Goal: Task Accomplishment & Management: Complete application form

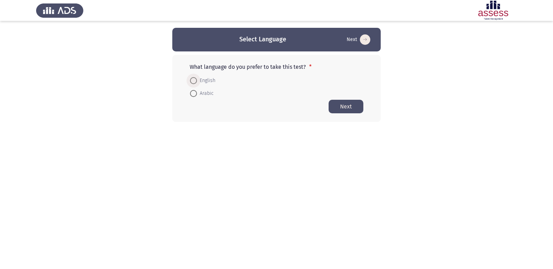
click at [196, 81] on span at bounding box center [193, 80] width 7 height 7
click at [196, 81] on input "English" at bounding box center [193, 80] width 7 height 7
radio input "true"
click at [196, 94] on span at bounding box center [193, 93] width 7 height 7
click at [196, 94] on input "Arabic" at bounding box center [193, 93] width 7 height 7
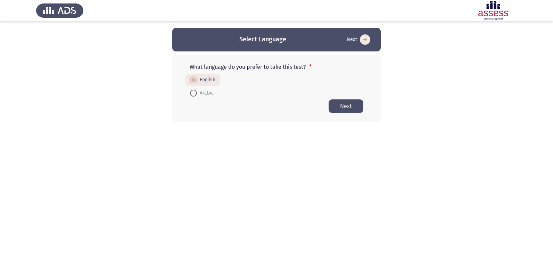
radio input "true"
click at [197, 79] on span "English" at bounding box center [206, 80] width 18 height 8
click at [197, 79] on input "English" at bounding box center [193, 80] width 7 height 7
radio input "true"
click at [198, 93] on span "Arabic" at bounding box center [205, 93] width 17 height 8
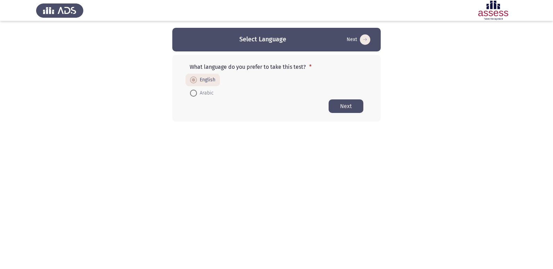
click at [197, 93] on input "Arabic" at bounding box center [193, 93] width 7 height 7
radio input "true"
click at [194, 80] on span at bounding box center [193, 80] width 7 height 7
click at [194, 80] on input "English" at bounding box center [193, 80] width 7 height 7
radio input "true"
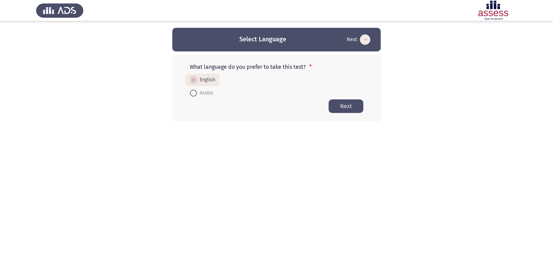
click at [193, 93] on span at bounding box center [193, 93] width 0 height 0
click at [193, 93] on input "Arabic" at bounding box center [193, 93] width 7 height 7
radio input "true"
click at [204, 81] on span "English" at bounding box center [206, 80] width 18 height 8
click at [197, 81] on input "English" at bounding box center [193, 80] width 7 height 7
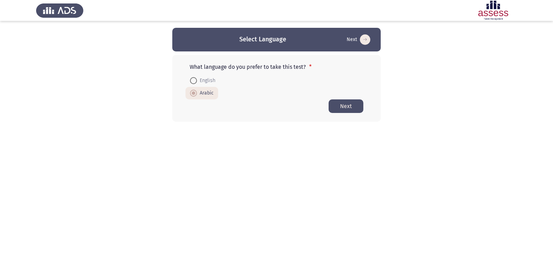
radio input "true"
click at [197, 91] on span "Arabic" at bounding box center [205, 93] width 17 height 8
click at [197, 91] on input "Arabic" at bounding box center [193, 93] width 7 height 7
radio input "true"
click at [344, 107] on button "Next" at bounding box center [345, 106] width 35 height 14
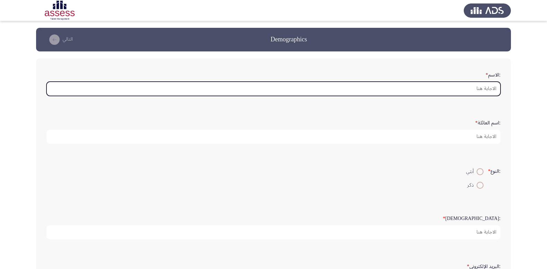
click at [400, 90] on input ":الاسم *" at bounding box center [274, 89] width 454 height 14
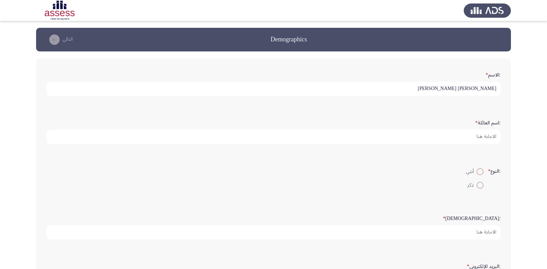
type input "[PERSON_NAME] [PERSON_NAME]"
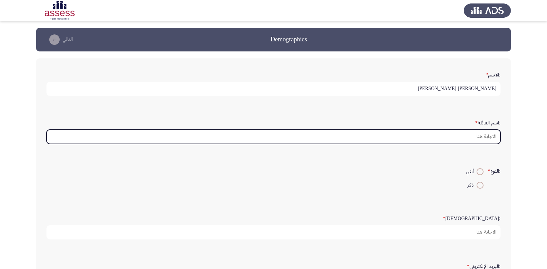
click at [449, 135] on input ":اسم العائلة *" at bounding box center [274, 136] width 454 height 14
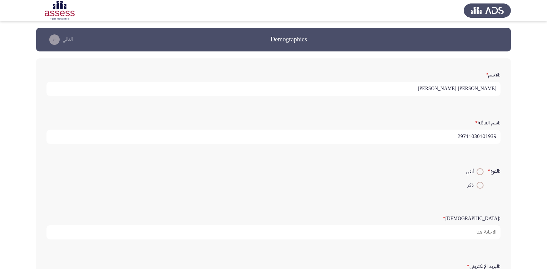
type input "29711030101939"
click at [479, 184] on span at bounding box center [480, 185] width 7 height 7
click at [479, 184] on input "ذكر" at bounding box center [480, 185] width 7 height 7
radio input "true"
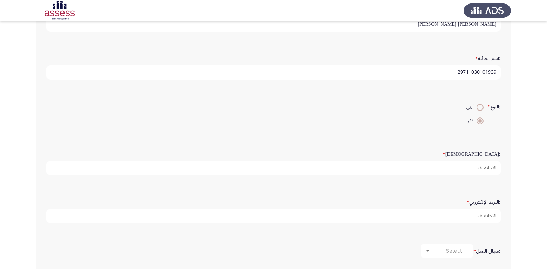
scroll to position [69, 0]
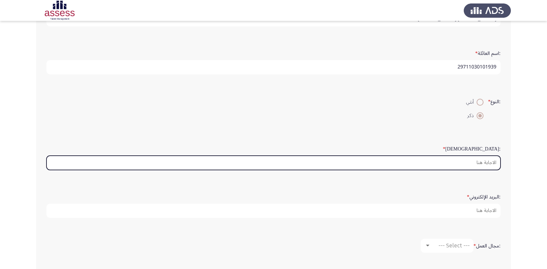
click at [474, 165] on input ":السن *" at bounding box center [274, 162] width 454 height 14
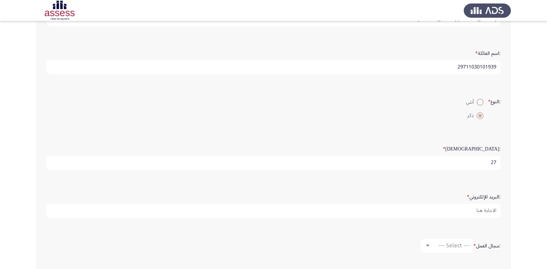
type input "27"
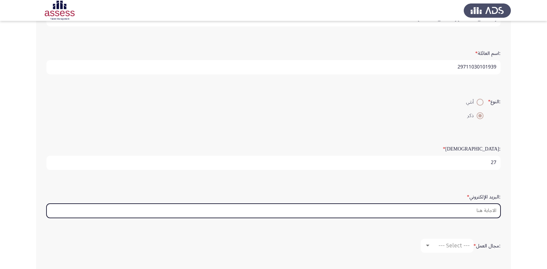
click at [477, 212] on input ":البريد الإلكتروني *" at bounding box center [274, 210] width 454 height 14
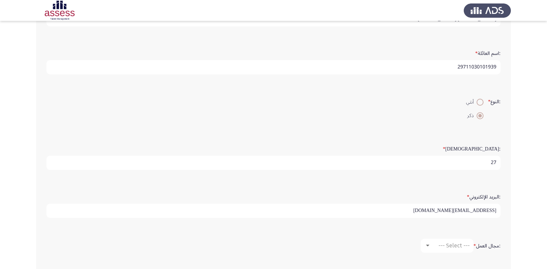
scroll to position [2, 0]
drag, startPoint x: 477, startPoint y: 215, endPoint x: 494, endPoint y: 218, distance: 17.0
click at [494, 218] on div ":البريد الإلكتروني * [EMAIL_ADDRESS][DOMAIN_NAME]" at bounding box center [273, 204] width 461 height 34
drag, startPoint x: 487, startPoint y: 215, endPoint x: 437, endPoint y: 211, distance: 50.4
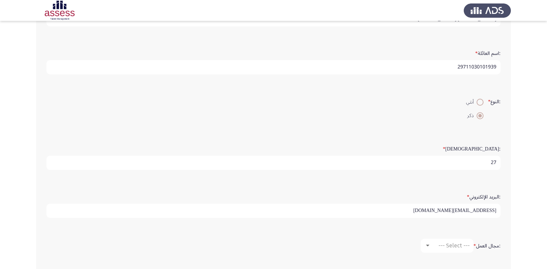
click at [437, 211] on input "[EMAIL_ADDRESS][DOMAIN_NAME]" at bounding box center [274, 210] width 454 height 14
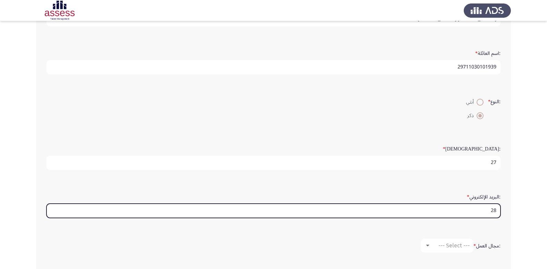
type input "2"
paste input "[EMAIL_ADDRESS][DOMAIN_NAME]"
type input "2"
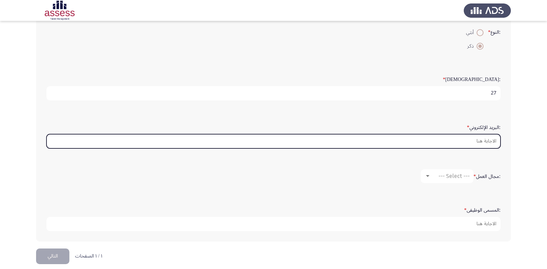
scroll to position [104, 0]
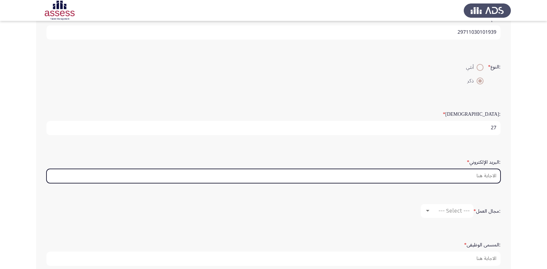
paste input "[EMAIL_ADDRESS][DOMAIN_NAME]"
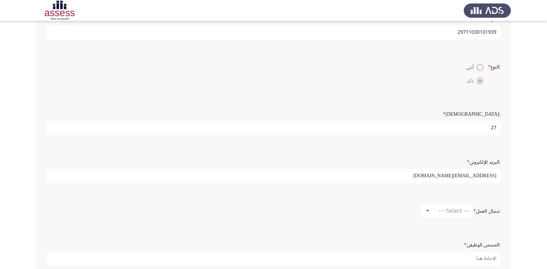
drag, startPoint x: 496, startPoint y: 175, endPoint x: 473, endPoint y: 176, distance: 23.3
click at [473, 176] on input "[EMAIL_ADDRESS][DOMAIN_NAME]" at bounding box center [274, 176] width 454 height 14
type input "m"
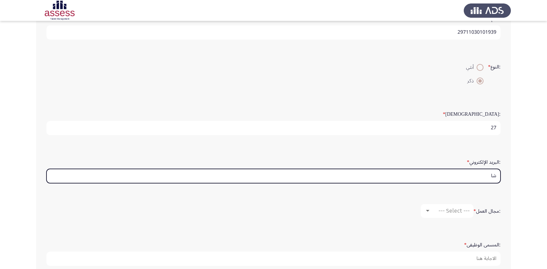
type input "ش"
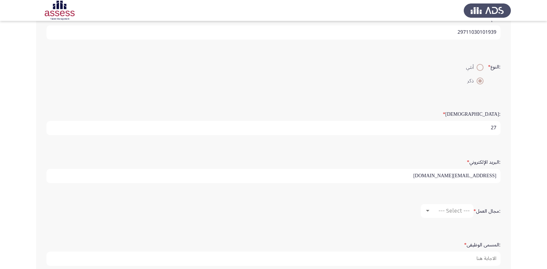
type input "[EMAIL_ADDRESS][DOMAIN_NAME]"
click at [449, 211] on span "--- Select ---" at bounding box center [454, 210] width 31 height 7
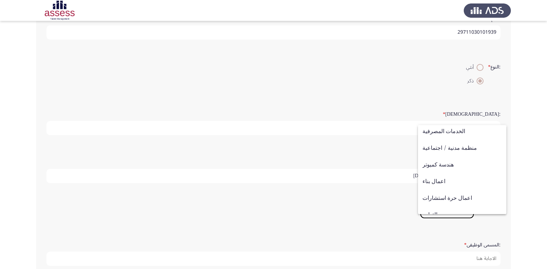
scroll to position [69, 0]
click at [397, 204] on div at bounding box center [273, 134] width 547 height 269
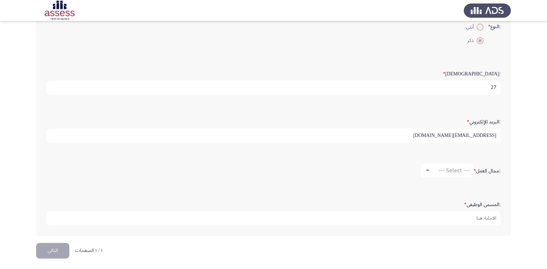
scroll to position [146, 0]
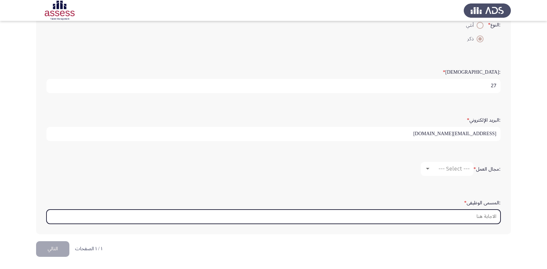
click at [435, 217] on input ":المسمى الوظيفى *" at bounding box center [274, 216] width 454 height 14
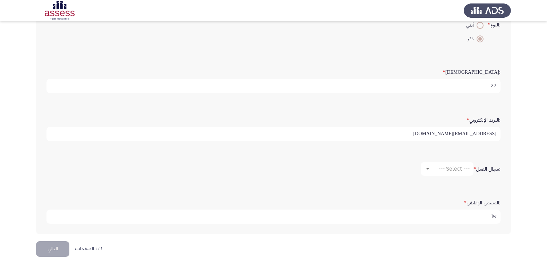
type input "l"
type input "موظف اوراق مالية"
click at [447, 159] on div ":مجال العمل * --- Select ---" at bounding box center [273, 168] width 461 height 21
click at [447, 166] on span "--- Select ---" at bounding box center [454, 168] width 31 height 7
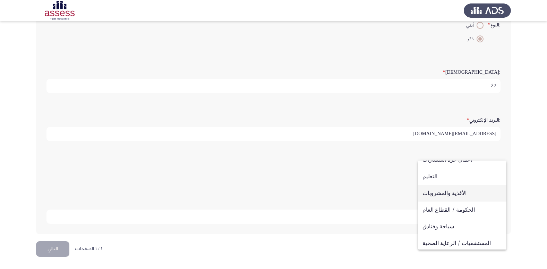
scroll to position [158, 0]
click at [455, 195] on span "الحكومة / القطاع العام" at bounding box center [462, 193] width 79 height 17
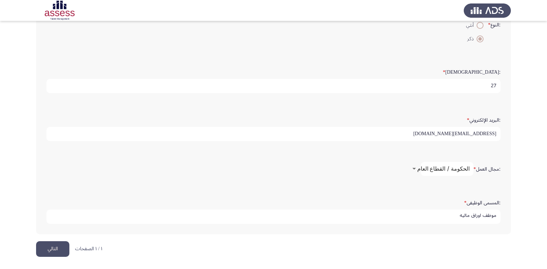
scroll to position [2, 0]
click at [56, 250] on button "التالي" at bounding box center [52, 249] width 33 height 16
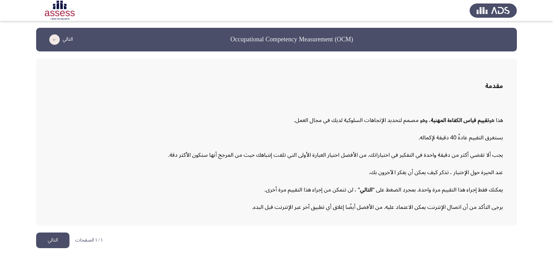
click at [43, 236] on button "التالي" at bounding box center [52, 240] width 33 height 16
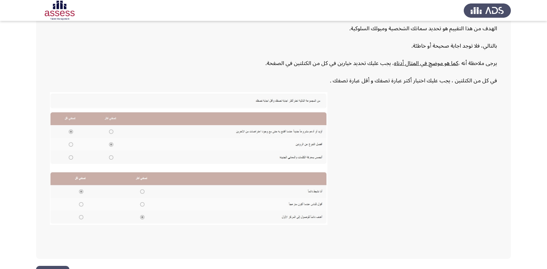
scroll to position [105, 0]
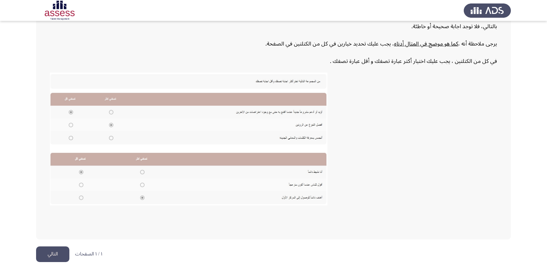
click at [48, 250] on button "التالي" at bounding box center [52, 254] width 33 height 16
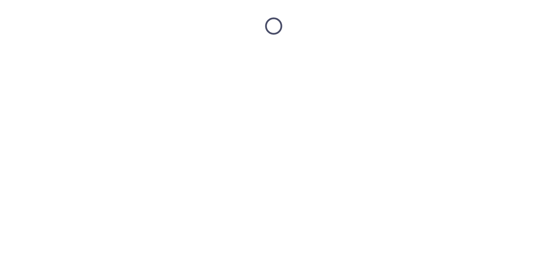
scroll to position [0, 0]
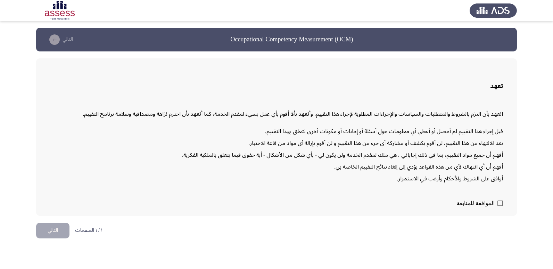
click at [500, 202] on span at bounding box center [500, 203] width 6 height 6
click at [500, 206] on input "الموافقة للمتابعة" at bounding box center [499, 206] width 0 height 0
checkbox input "true"
click at [52, 232] on button "التالي" at bounding box center [52, 230] width 33 height 16
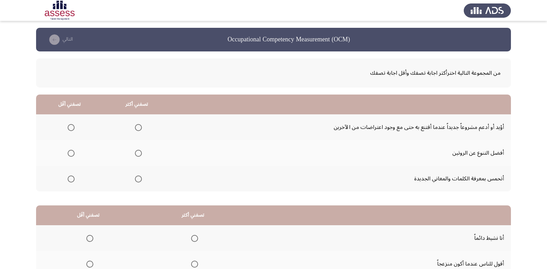
click at [137, 179] on span "Select an option" at bounding box center [138, 178] width 7 height 7
click at [137, 179] on input "Select an option" at bounding box center [138, 178] width 7 height 7
click at [70, 155] on span "Select an option" at bounding box center [71, 153] width 7 height 7
click at [70, 155] on input "Select an option" at bounding box center [71, 153] width 7 height 7
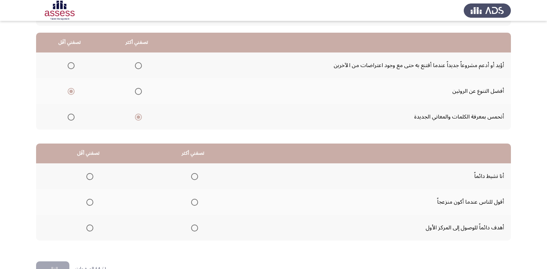
scroll to position [69, 0]
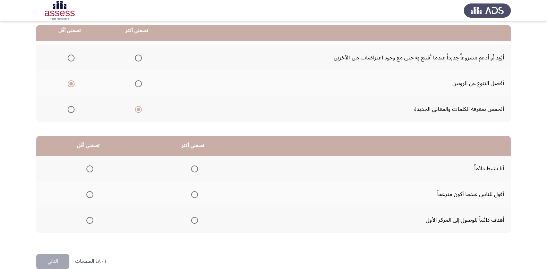
click at [191, 221] on span "Select an option" at bounding box center [194, 220] width 7 height 7
click at [191, 221] on input "Select an option" at bounding box center [194, 220] width 7 height 7
click at [89, 195] on span "Select an option" at bounding box center [89, 194] width 7 height 7
click at [89, 195] on input "Select an option" at bounding box center [89, 194] width 7 height 7
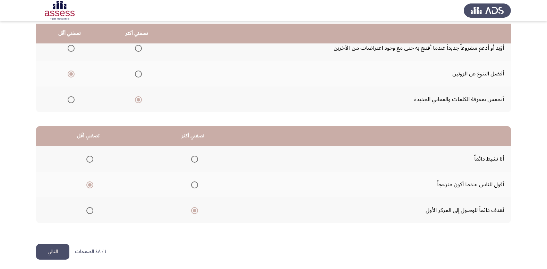
scroll to position [82, 0]
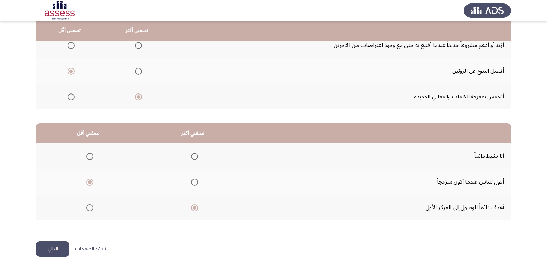
click at [59, 247] on button "التالي" at bounding box center [52, 249] width 33 height 16
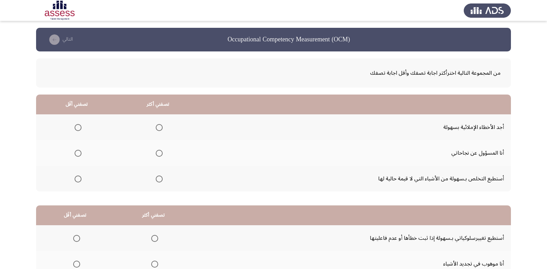
click at [159, 179] on span "Select an option" at bounding box center [159, 178] width 7 height 7
click at [159, 179] on input "Select an option" at bounding box center [159, 178] width 7 height 7
click at [76, 154] on span "Select an option" at bounding box center [78, 153] width 7 height 7
click at [76, 154] on input "Select an option" at bounding box center [78, 153] width 7 height 7
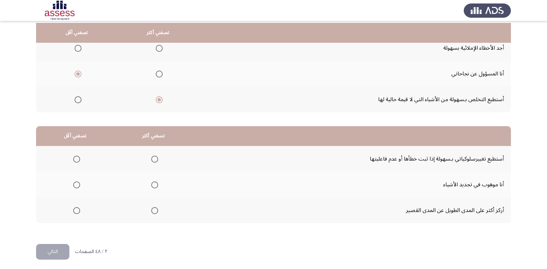
scroll to position [82, 0]
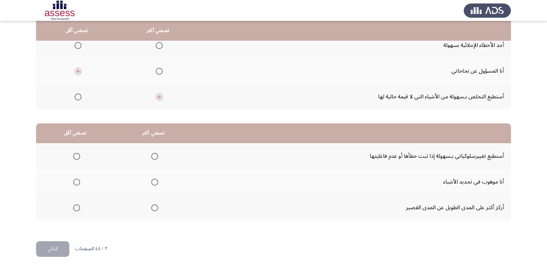
click at [155, 155] on span "Select an option" at bounding box center [154, 156] width 7 height 7
click at [155, 155] on input "Select an option" at bounding box center [154, 156] width 7 height 7
click at [77, 208] on span "Select an option" at bounding box center [76, 207] width 7 height 7
click at [77, 208] on input "Select an option" at bounding box center [76, 207] width 7 height 7
click at [50, 243] on button "التالي" at bounding box center [52, 249] width 33 height 16
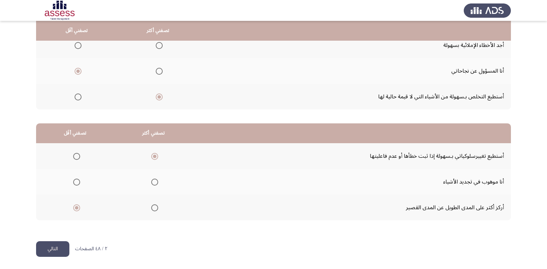
scroll to position [0, 0]
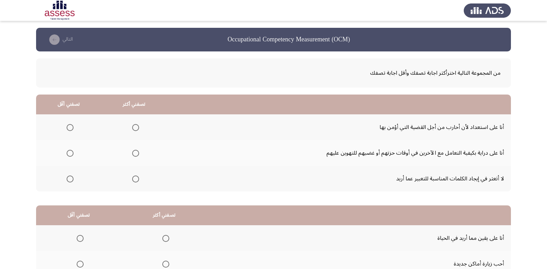
click at [135, 126] on span "Select an option" at bounding box center [135, 127] width 7 height 7
click at [135, 126] on input "Select an option" at bounding box center [135, 127] width 7 height 7
click at [70, 178] on span "Select an option" at bounding box center [70, 178] width 7 height 7
click at [70, 178] on input "Select an option" at bounding box center [70, 178] width 7 height 7
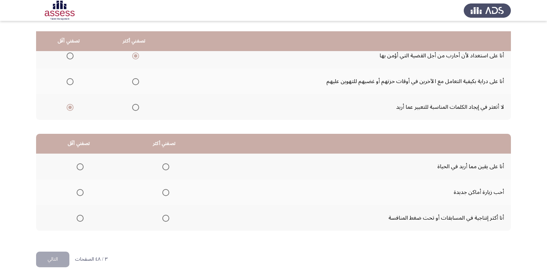
scroll to position [82, 0]
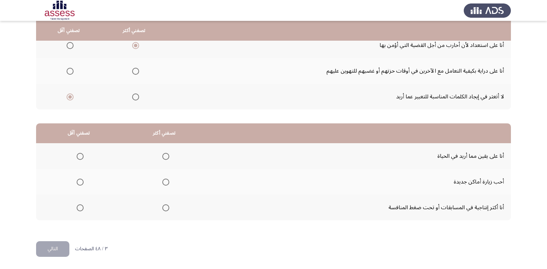
click at [164, 157] on span "Select an option" at bounding box center [165, 156] width 7 height 7
click at [164, 157] on input "Select an option" at bounding box center [165, 156] width 7 height 7
click at [80, 179] on span "Select an option" at bounding box center [80, 181] width 7 height 7
click at [80, 179] on input "Select an option" at bounding box center [80, 181] width 7 height 7
click at [54, 245] on button "التالي" at bounding box center [52, 249] width 33 height 16
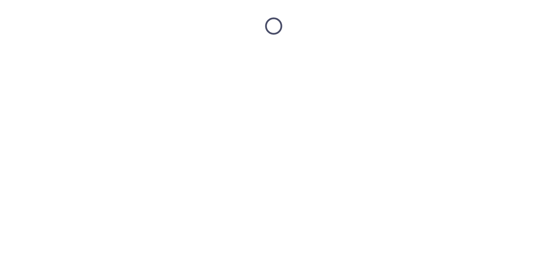
scroll to position [0, 0]
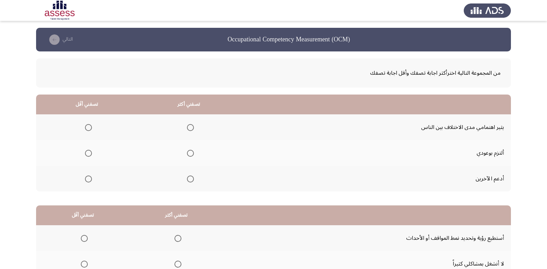
click at [189, 152] on span "Select an option" at bounding box center [190, 153] width 7 height 7
click at [189, 152] on input "Select an option" at bounding box center [190, 153] width 7 height 7
click at [90, 179] on span "Select an option" at bounding box center [88, 178] width 7 height 7
click at [90, 179] on input "Select an option" at bounding box center [88, 178] width 7 height 7
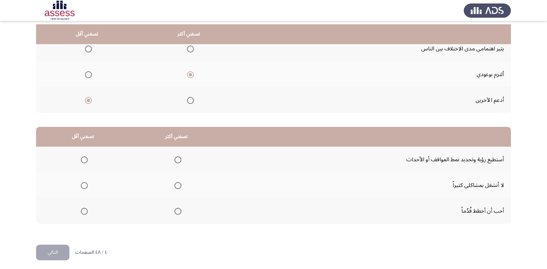
scroll to position [82, 0]
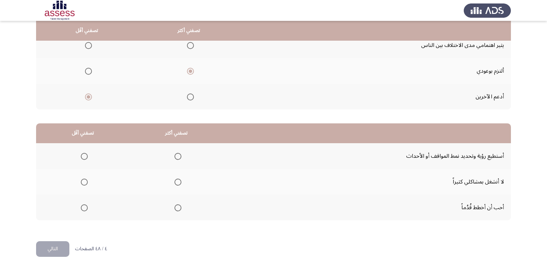
click at [177, 155] on span "Select an option" at bounding box center [178, 156] width 7 height 7
click at [177, 155] on input "Select an option" at bounding box center [178, 156] width 7 height 7
click at [84, 207] on span "Select an option" at bounding box center [84, 207] width 7 height 7
click at [84, 207] on input "Select an option" at bounding box center [84, 207] width 7 height 7
click at [57, 241] on button "التالي" at bounding box center [52, 249] width 33 height 16
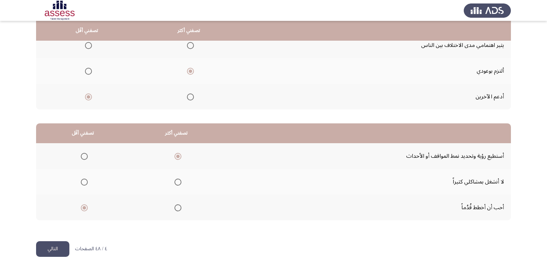
scroll to position [0, 0]
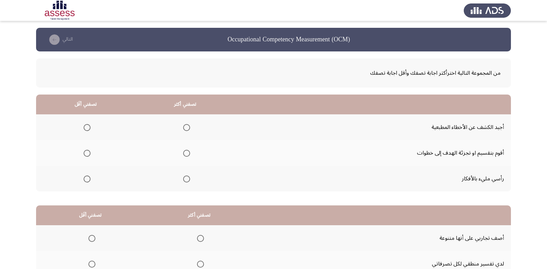
click at [186, 153] on span "Select an option" at bounding box center [186, 153] width 7 height 7
click at [186, 153] on input "Select an option" at bounding box center [186, 153] width 7 height 7
click at [184, 183] on mat-radio-group "Select an option" at bounding box center [185, 179] width 10 height 12
click at [185, 179] on span "Select an option" at bounding box center [186, 178] width 7 height 7
click at [185, 179] on input "Select an option" at bounding box center [186, 178] width 7 height 7
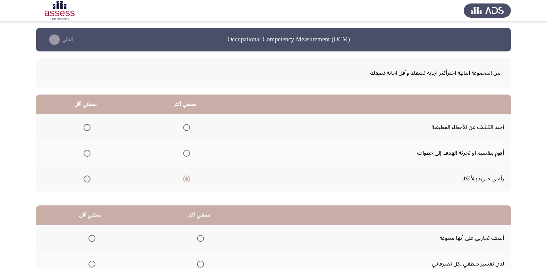
click at [87, 126] on span "Select an option" at bounding box center [87, 127] width 7 height 7
click at [87, 126] on input "Select an option" at bounding box center [87, 127] width 7 height 7
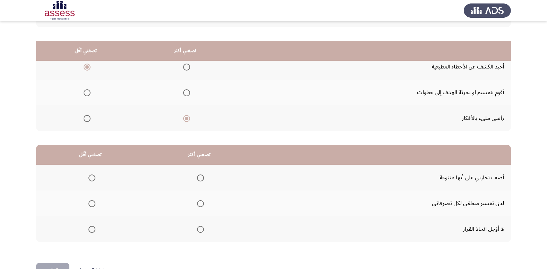
scroll to position [82, 0]
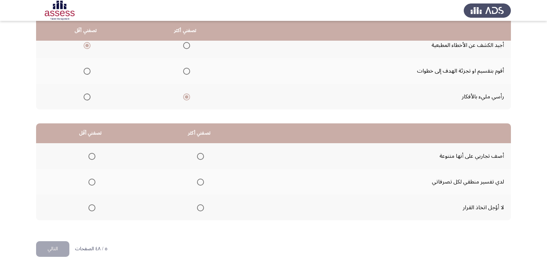
click at [200, 207] on span "Select an option" at bounding box center [200, 207] width 7 height 7
click at [200, 207] on input "Select an option" at bounding box center [200, 207] width 7 height 7
click at [95, 158] on span "Select an option" at bounding box center [92, 156] width 7 height 7
click at [95, 158] on input "Select an option" at bounding box center [92, 156] width 7 height 7
click at [63, 252] on button "التالي" at bounding box center [52, 249] width 33 height 16
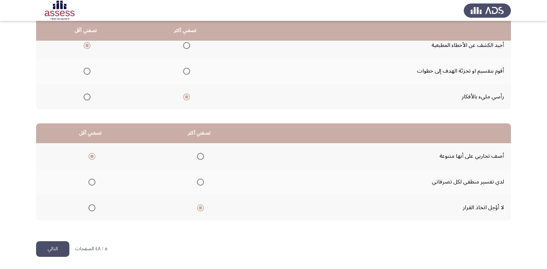
scroll to position [0, 0]
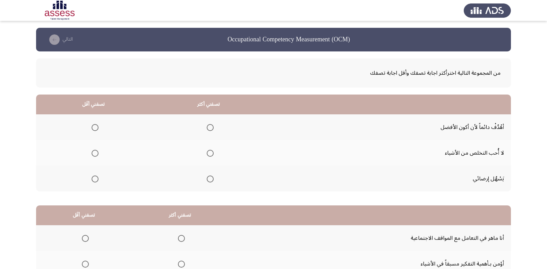
click at [209, 128] on span "Select an option" at bounding box center [210, 127] width 7 height 7
click at [209, 128] on input "Select an option" at bounding box center [210, 127] width 7 height 7
click at [93, 150] on span "Select an option" at bounding box center [95, 153] width 7 height 7
click at [93, 150] on input "Select an option" at bounding box center [95, 153] width 7 height 7
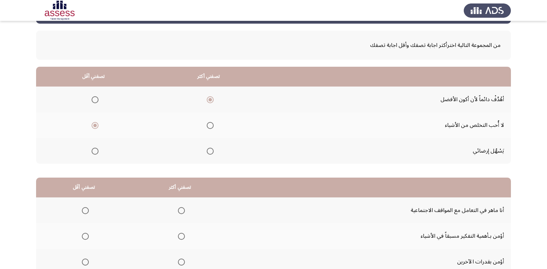
scroll to position [82, 0]
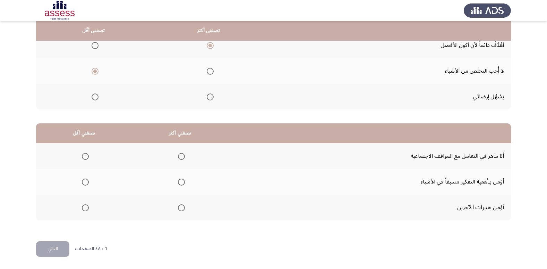
click at [178, 180] on span "Select an option" at bounding box center [181, 181] width 7 height 7
click at [178, 180] on input "Select an option" at bounding box center [181, 181] width 7 height 7
click at [86, 207] on span "Select an option" at bounding box center [85, 207] width 7 height 7
click at [86, 207] on input "Select an option" at bounding box center [85, 207] width 7 height 7
click at [59, 250] on button "التالي" at bounding box center [52, 249] width 33 height 16
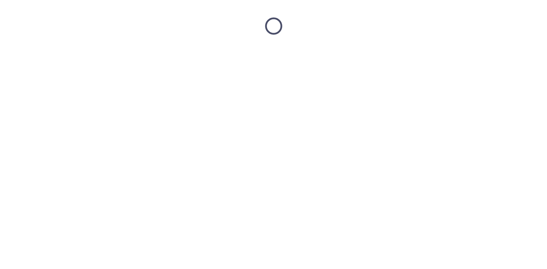
scroll to position [0, 0]
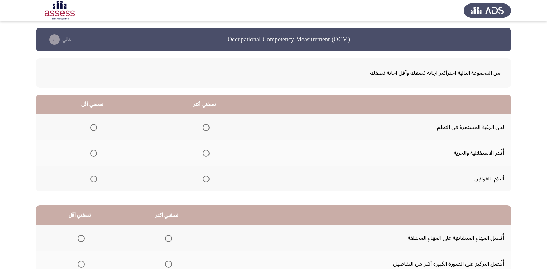
drag, startPoint x: 198, startPoint y: 124, endPoint x: 202, endPoint y: 124, distance: 4.2
click at [197, 124] on th at bounding box center [205, 127] width 113 height 26
click at [204, 124] on span "Select an option" at bounding box center [206, 127] width 7 height 7
click at [204, 124] on input "Select an option" at bounding box center [206, 127] width 7 height 7
click at [94, 153] on span "Select an option" at bounding box center [93, 153] width 7 height 7
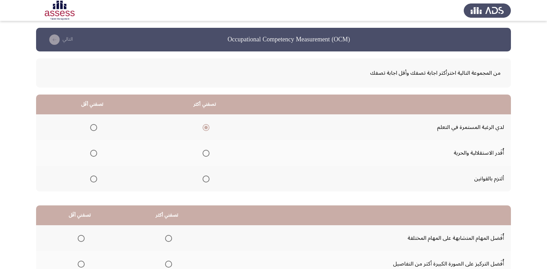
click at [94, 153] on input "Select an option" at bounding box center [93, 153] width 7 height 7
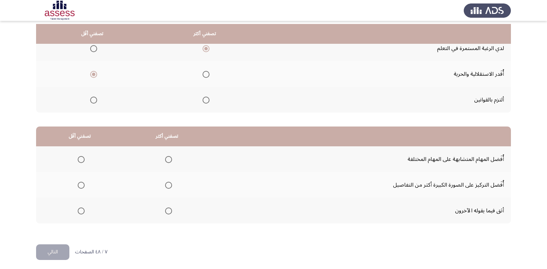
scroll to position [82, 0]
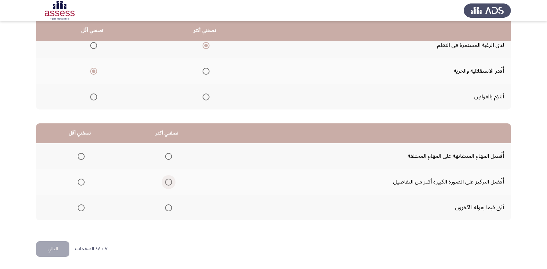
click at [171, 180] on span "Select an option" at bounding box center [168, 181] width 7 height 7
click at [171, 180] on input "Select an option" at bounding box center [168, 181] width 7 height 7
click at [81, 206] on span "Select an option" at bounding box center [81, 207] width 7 height 7
click at [81, 206] on input "Select an option" at bounding box center [81, 207] width 7 height 7
click at [59, 247] on button "التالي" at bounding box center [52, 249] width 33 height 16
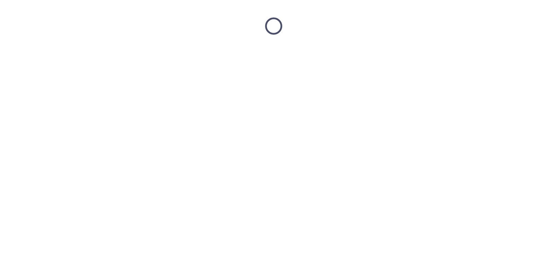
scroll to position [0, 0]
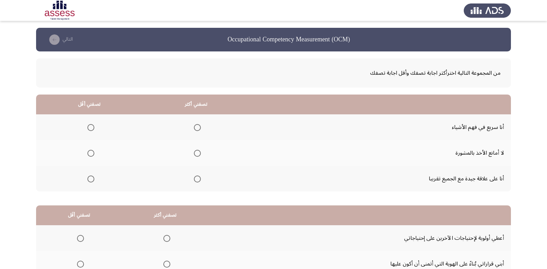
click at [196, 151] on span "Select an option" at bounding box center [197, 153] width 7 height 7
click at [196, 151] on input "Select an option" at bounding box center [197, 153] width 7 height 7
click at [89, 177] on span "Select an option" at bounding box center [90, 178] width 7 height 7
click at [89, 177] on input "Select an option" at bounding box center [90, 178] width 7 height 7
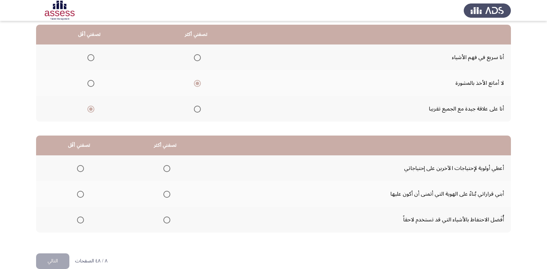
scroll to position [82, 0]
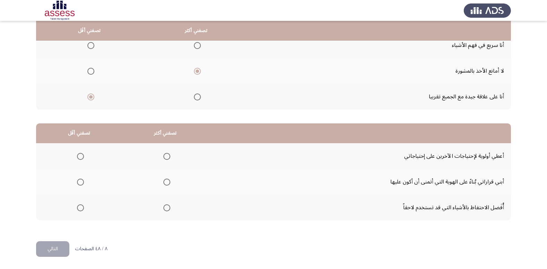
click at [167, 157] on span "Select an option" at bounding box center [166, 156] width 7 height 7
click at [167, 157] on input "Select an option" at bounding box center [166, 156] width 7 height 7
click at [81, 209] on span "Select an option" at bounding box center [80, 207] width 7 height 7
click at [81, 209] on input "Select an option" at bounding box center [80, 207] width 7 height 7
click at [58, 247] on button "التالي" at bounding box center [52, 249] width 33 height 16
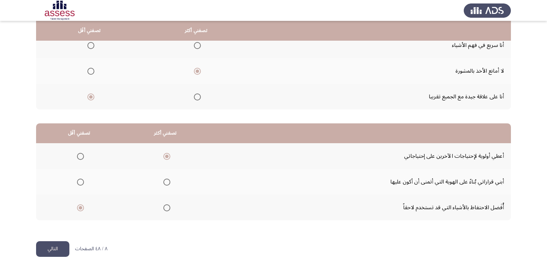
scroll to position [0, 0]
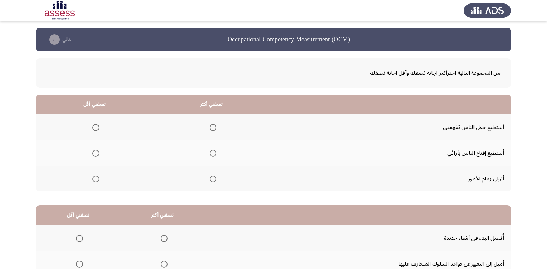
click at [212, 152] on span "Select an option" at bounding box center [213, 153] width 7 height 7
click at [212, 152] on input "Select an option" at bounding box center [213, 153] width 7 height 7
click at [95, 178] on span "Select an option" at bounding box center [95, 178] width 7 height 7
click at [95, 178] on input "Select an option" at bounding box center [95, 178] width 7 height 7
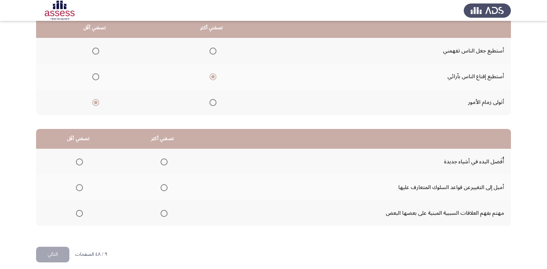
scroll to position [82, 0]
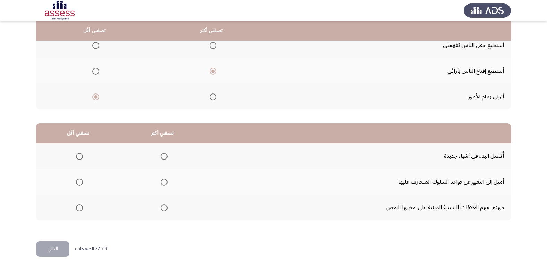
click at [163, 159] on span "Select an option" at bounding box center [164, 156] width 7 height 7
click at [163, 159] on input "Select an option" at bounding box center [164, 156] width 7 height 7
click at [81, 179] on span "Select an option" at bounding box center [79, 181] width 7 height 7
click at [81, 179] on input "Select an option" at bounding box center [79, 181] width 7 height 7
click at [162, 208] on span "Select an option" at bounding box center [164, 207] width 7 height 7
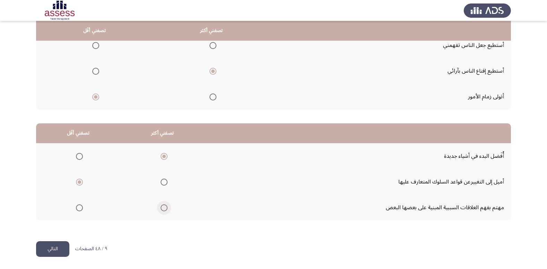
click at [162, 208] on input "Select an option" at bounding box center [164, 207] width 7 height 7
click at [48, 249] on button "التالي" at bounding box center [52, 249] width 33 height 16
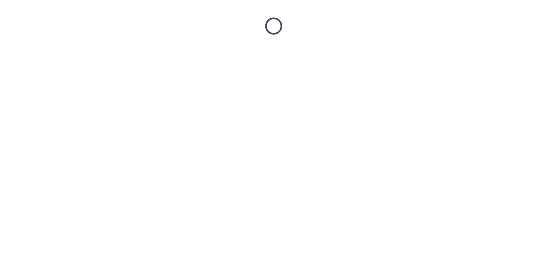
scroll to position [0, 0]
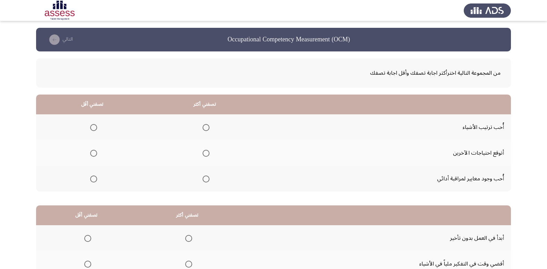
click at [204, 178] on span "Select an option" at bounding box center [206, 178] width 7 height 7
click at [204, 178] on input "Select an option" at bounding box center [206, 178] width 7 height 7
click at [90, 154] on span "Select an option" at bounding box center [93, 153] width 7 height 7
click at [90, 154] on input "Select an option" at bounding box center [93, 153] width 7 height 7
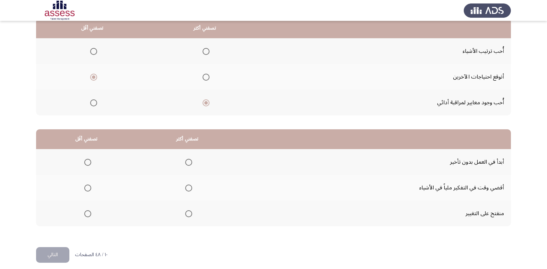
scroll to position [82, 0]
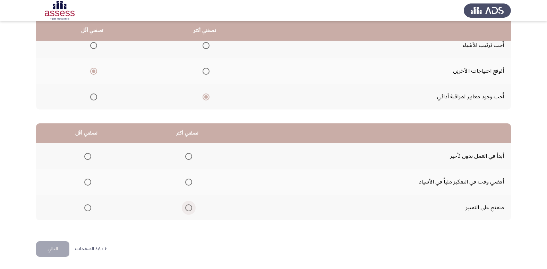
click at [190, 210] on span "Select an option" at bounding box center [188, 207] width 7 height 7
click at [190, 210] on input "Select an option" at bounding box center [188, 207] width 7 height 7
click at [90, 181] on span "Select an option" at bounding box center [87, 181] width 7 height 7
click at [90, 181] on input "Select an option" at bounding box center [87, 181] width 7 height 7
click at [90, 158] on span "Select an option" at bounding box center [87, 156] width 7 height 7
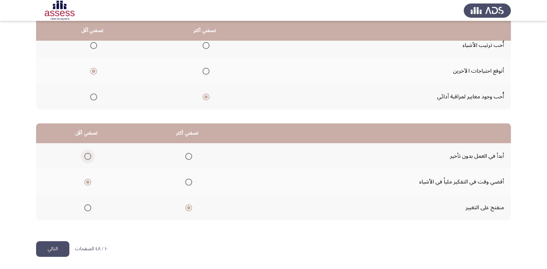
click at [90, 158] on input "Select an option" at bounding box center [87, 156] width 7 height 7
click at [191, 156] on span "Select an option" at bounding box center [188, 156] width 7 height 7
click at [191, 156] on input "Select an option" at bounding box center [188, 156] width 7 height 7
click at [90, 182] on span "Select an option" at bounding box center [87, 181] width 7 height 7
click at [90, 182] on input "Select an option" at bounding box center [87, 181] width 7 height 7
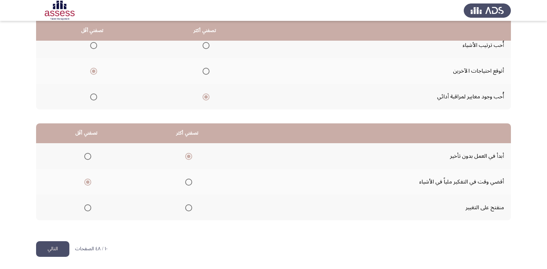
click at [187, 209] on span "Select an option" at bounding box center [188, 207] width 7 height 7
click at [187, 209] on input "Select an option" at bounding box center [188, 207] width 7 height 7
click at [55, 245] on button "التالي" at bounding box center [52, 249] width 33 height 16
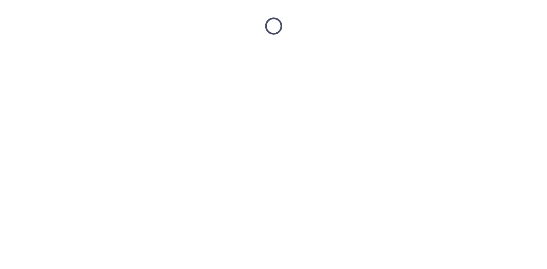
scroll to position [0, 0]
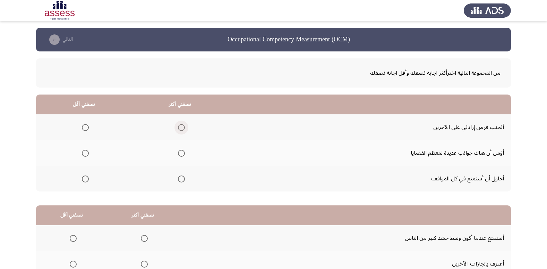
click at [182, 126] on span "Select an option" at bounding box center [181, 127] width 7 height 7
click at [182, 126] on input "Select an option" at bounding box center [181, 127] width 7 height 7
click at [179, 151] on span "Select an option" at bounding box center [181, 153] width 7 height 7
click at [179, 151] on input "Select an option" at bounding box center [181, 153] width 7 height 7
click at [85, 130] on span "Select an option" at bounding box center [85, 127] width 7 height 7
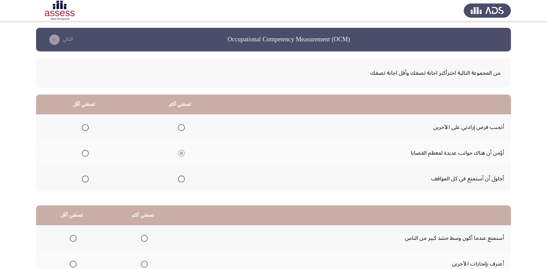
click at [85, 130] on input "Select an option" at bounding box center [85, 127] width 7 height 7
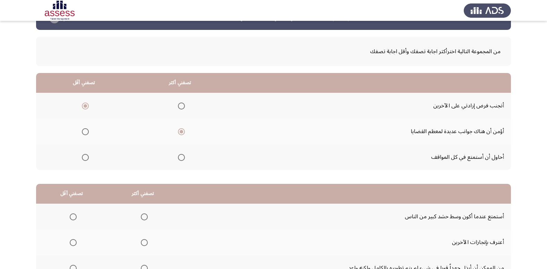
scroll to position [82, 0]
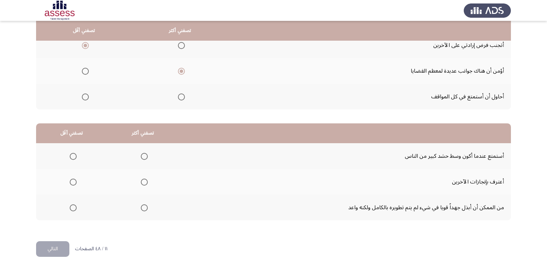
click at [143, 181] on span "Select an option" at bounding box center [144, 181] width 7 height 7
click at [143, 181] on input "Select an option" at bounding box center [144, 181] width 7 height 7
click at [72, 157] on span "Select an option" at bounding box center [73, 156] width 7 height 7
click at [72, 157] on input "Select an option" at bounding box center [73, 156] width 7 height 7
click at [61, 247] on button "التالي" at bounding box center [52, 249] width 33 height 16
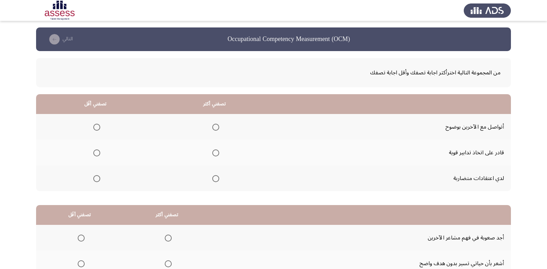
scroll to position [0, 0]
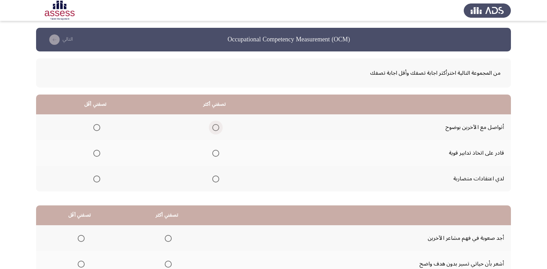
click at [216, 128] on span "Select an option" at bounding box center [215, 127] width 7 height 7
click at [216, 128] on input "Select an option" at bounding box center [215, 127] width 7 height 7
click at [93, 177] on span "Select an option" at bounding box center [96, 178] width 7 height 7
click at [93, 177] on input "Select an option" at bounding box center [96, 178] width 7 height 7
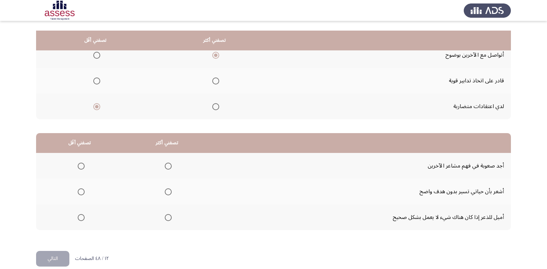
scroll to position [82, 0]
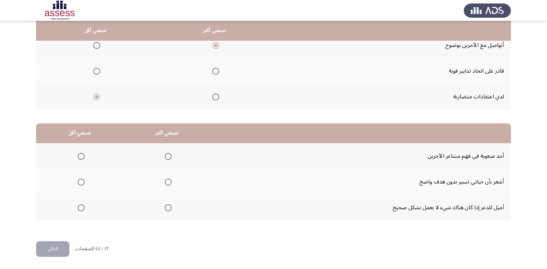
click at [73, 179] on th at bounding box center [79, 182] width 87 height 26
click at [78, 179] on span "Select an option" at bounding box center [81, 181] width 7 height 7
click at [78, 179] on input "Select an option" at bounding box center [81, 181] width 7 height 7
click at [166, 156] on span "Select an option" at bounding box center [168, 156] width 7 height 7
click at [166, 156] on input "Select an option" at bounding box center [168, 156] width 7 height 7
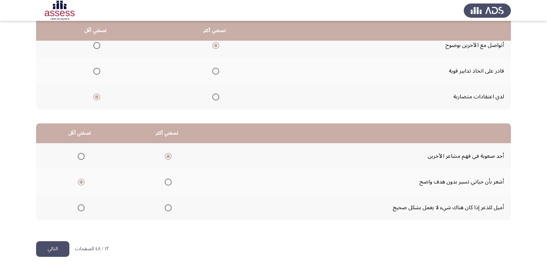
click at [56, 245] on button "التالي" at bounding box center [52, 249] width 33 height 16
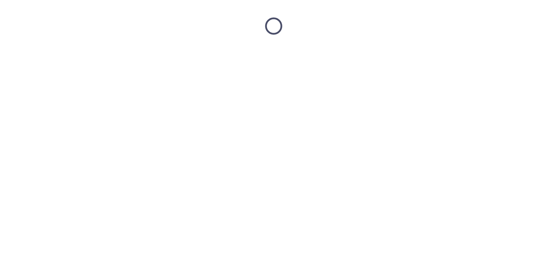
scroll to position [0, 0]
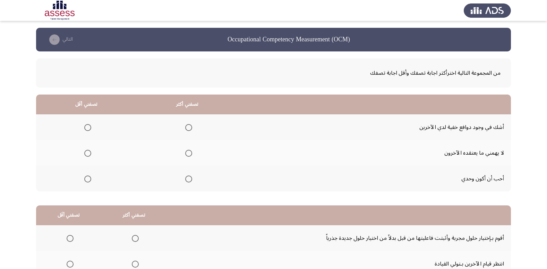
click at [86, 127] on span "Select an option" at bounding box center [87, 127] width 7 height 7
click at [86, 127] on input "Select an option" at bounding box center [87, 127] width 7 height 7
click at [82, 177] on label "Select an option" at bounding box center [87, 178] width 10 height 7
click at [84, 177] on input "Select an option" at bounding box center [87, 178] width 7 height 7
click at [85, 123] on mat-radio-group "Select an option" at bounding box center [87, 127] width 10 height 12
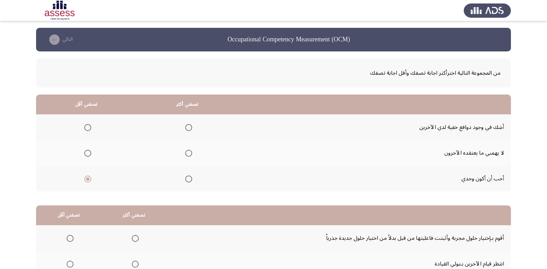
click at [87, 125] on span "Select an option" at bounding box center [87, 127] width 7 height 7
click at [87, 125] on input "Select an option" at bounding box center [87, 127] width 7 height 7
click at [191, 153] on span "Select an option" at bounding box center [188, 153] width 7 height 7
click at [191, 153] on input "Select an option" at bounding box center [188, 153] width 7 height 7
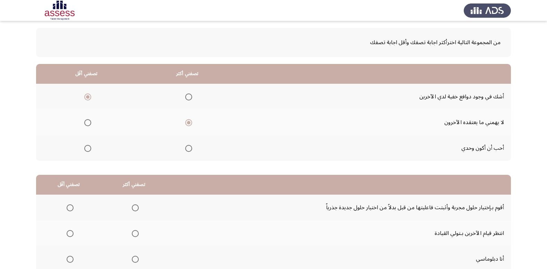
scroll to position [82, 0]
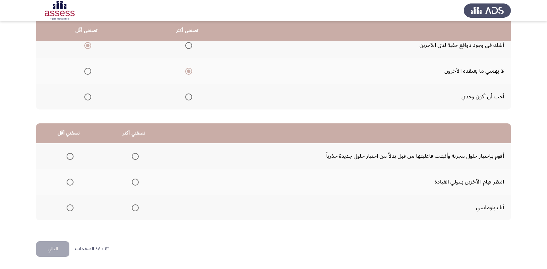
click at [68, 180] on span "Select an option" at bounding box center [70, 181] width 7 height 7
click at [68, 180] on input "Select an option" at bounding box center [70, 181] width 7 height 7
click at [137, 206] on span "Select an option" at bounding box center [135, 207] width 7 height 7
click at [137, 206] on input "Select an option" at bounding box center [135, 207] width 7 height 7
click at [52, 248] on button "التالي" at bounding box center [52, 249] width 33 height 16
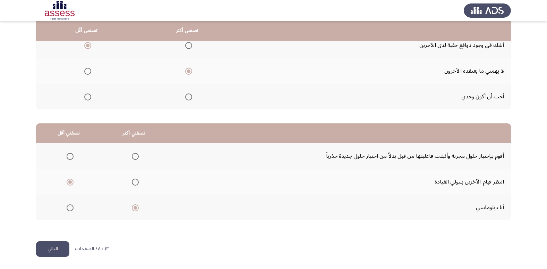
scroll to position [0, 0]
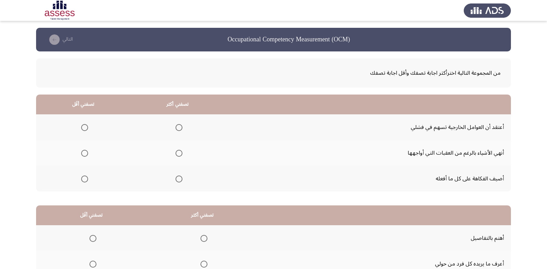
click at [181, 152] on span "Select an option" at bounding box center [179, 153] width 7 height 7
click at [181, 152] on input "Select an option" at bounding box center [179, 153] width 7 height 7
click at [86, 126] on span "Select an option" at bounding box center [84, 127] width 7 height 7
click at [86, 126] on input "Select an option" at bounding box center [84, 127] width 7 height 7
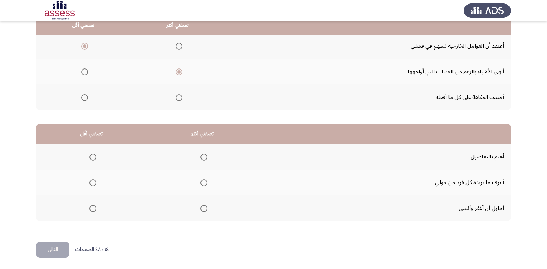
scroll to position [82, 0]
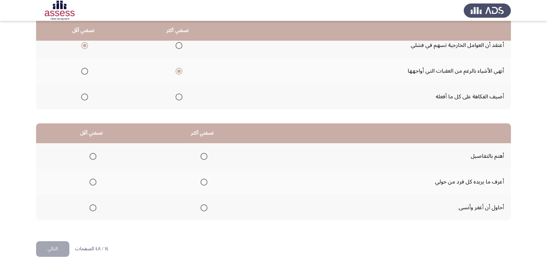
click at [205, 159] on span "Select an option" at bounding box center [204, 156] width 7 height 7
click at [205, 159] on input "Select an option" at bounding box center [204, 156] width 7 height 7
click at [94, 209] on span "Select an option" at bounding box center [93, 207] width 7 height 7
click at [94, 209] on input "Select an option" at bounding box center [93, 207] width 7 height 7
click at [64, 244] on button "التالي" at bounding box center [52, 249] width 33 height 16
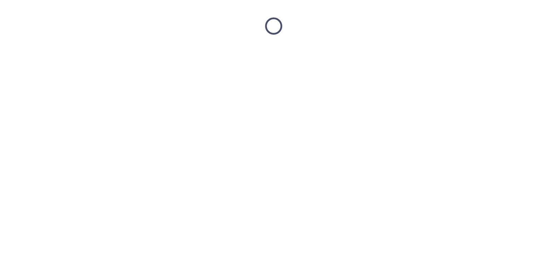
scroll to position [0, 0]
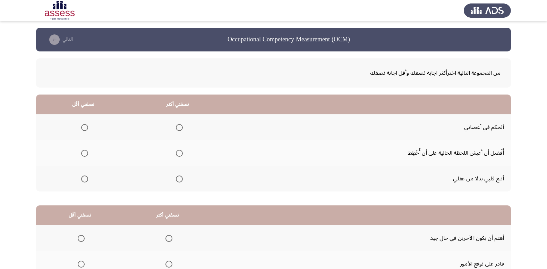
click at [177, 127] on span "Select an option" at bounding box center [179, 127] width 7 height 7
click at [177, 127] on input "Select an option" at bounding box center [179, 127] width 7 height 7
click at [84, 153] on span "Select an option" at bounding box center [84, 153] width 7 height 7
click at [84, 153] on input "Select an option" at bounding box center [84, 153] width 7 height 7
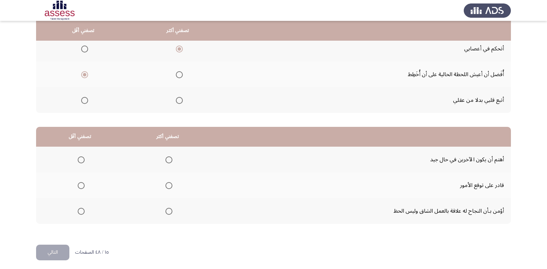
scroll to position [82, 0]
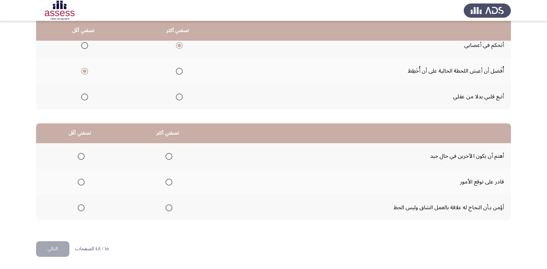
click at [169, 182] on span "Select an option" at bounding box center [169, 182] width 0 height 0
click at [167, 182] on input "Select an option" at bounding box center [169, 181] width 7 height 7
click at [79, 158] on span "Select an option" at bounding box center [81, 156] width 7 height 7
click at [79, 158] on input "Select an option" at bounding box center [81, 156] width 7 height 7
click at [169, 207] on span "Select an option" at bounding box center [169, 207] width 7 height 7
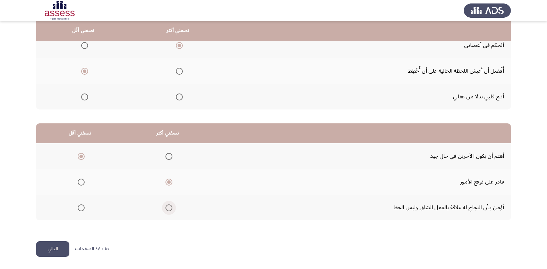
click at [169, 207] on input "Select an option" at bounding box center [169, 207] width 7 height 7
click at [82, 181] on span "Select an option" at bounding box center [81, 181] width 7 height 7
click at [82, 181] on input "Select an option" at bounding box center [81, 181] width 7 height 7
click at [57, 249] on button "التالي" at bounding box center [52, 249] width 33 height 16
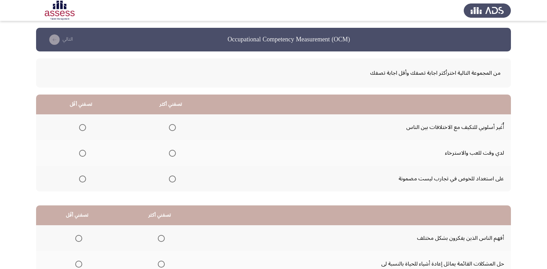
click at [82, 154] on span "Select an option" at bounding box center [82, 153] width 7 height 7
click at [82, 154] on input "Select an option" at bounding box center [82, 153] width 7 height 7
click at [173, 180] on span "Select an option" at bounding box center [172, 178] width 7 height 7
click at [173, 180] on input "Select an option" at bounding box center [172, 178] width 7 height 7
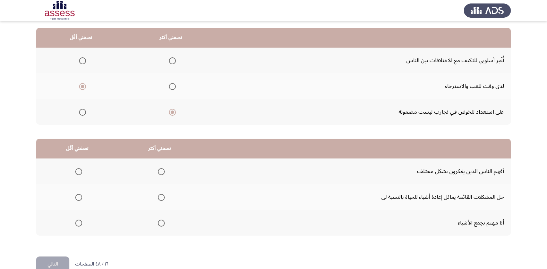
scroll to position [82, 0]
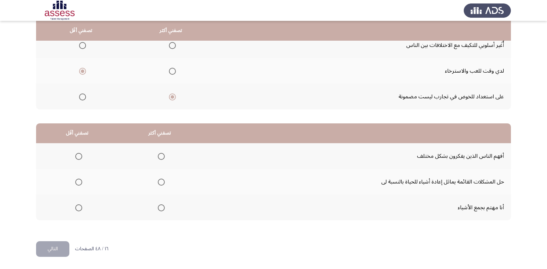
click at [162, 158] on span "Select an option" at bounding box center [161, 156] width 7 height 7
click at [162, 158] on input "Select an option" at bounding box center [161, 156] width 7 height 7
click at [79, 207] on span "Select an option" at bounding box center [78, 207] width 7 height 7
click at [79, 207] on input "Select an option" at bounding box center [78, 207] width 7 height 7
click at [58, 244] on button "التالي" at bounding box center [52, 249] width 33 height 16
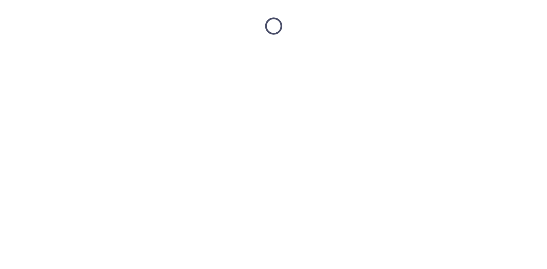
scroll to position [0, 0]
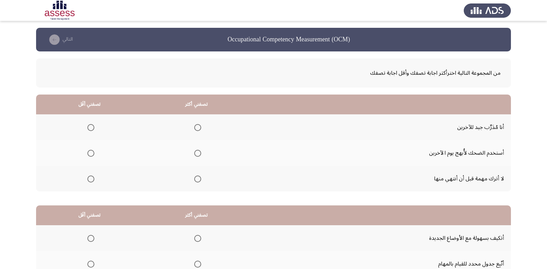
click at [199, 152] on span "Select an option" at bounding box center [197, 153] width 7 height 7
click at [199, 152] on input "Select an option" at bounding box center [197, 153] width 7 height 7
click at [89, 152] on span "Select an option" at bounding box center [90, 153] width 7 height 7
click at [89, 152] on input "Select an option" at bounding box center [90, 153] width 7 height 7
click at [199, 179] on span "Select an option" at bounding box center [197, 178] width 7 height 7
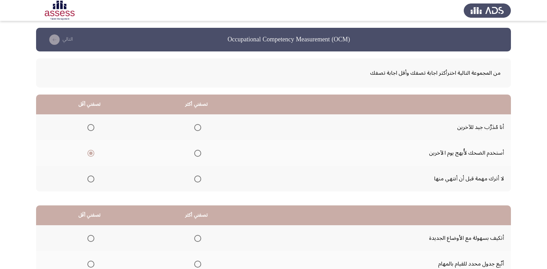
click at [199, 179] on input "Select an option" at bounding box center [197, 178] width 7 height 7
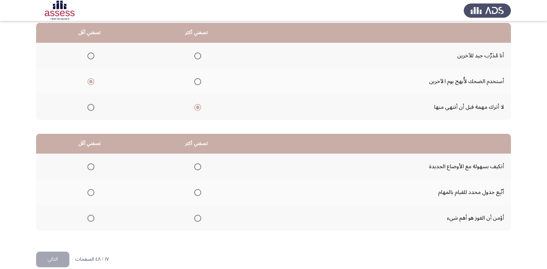
scroll to position [82, 0]
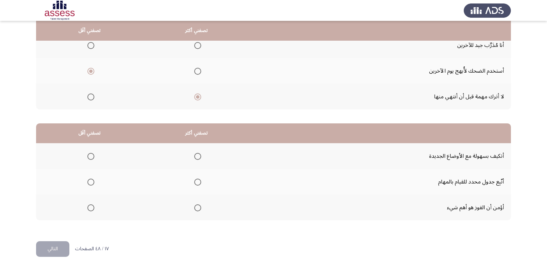
click at [92, 207] on span "Select an option" at bounding box center [90, 207] width 7 height 7
click at [92, 207] on input "Select an option" at bounding box center [90, 207] width 7 height 7
click at [197, 157] on span "Select an option" at bounding box center [197, 156] width 7 height 7
click at [197, 157] on input "Select an option" at bounding box center [197, 156] width 7 height 7
click at [51, 239] on div "من المجموعة التالية اخترأكثر اجابة تصفك وأقل اجابة تصفك تصفني أكثر تصفني أقَل أ…" at bounding box center [273, 104] width 475 height 271
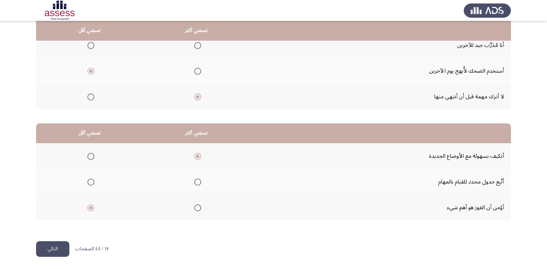
click at [52, 245] on button "التالي" at bounding box center [52, 249] width 33 height 16
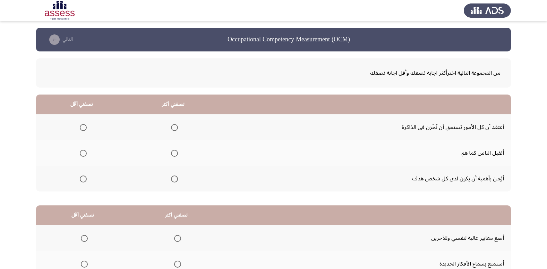
click at [175, 179] on span "Select an option" at bounding box center [174, 178] width 7 height 7
click at [175, 179] on input "Select an option" at bounding box center [174, 178] width 7 height 7
click at [85, 131] on mat-radio-group "Select an option" at bounding box center [82, 127] width 10 height 12
click at [85, 125] on span "Select an option" at bounding box center [83, 127] width 7 height 7
click at [85, 125] on input "Select an option" at bounding box center [83, 127] width 7 height 7
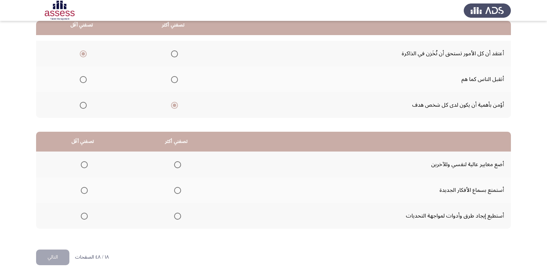
scroll to position [82, 0]
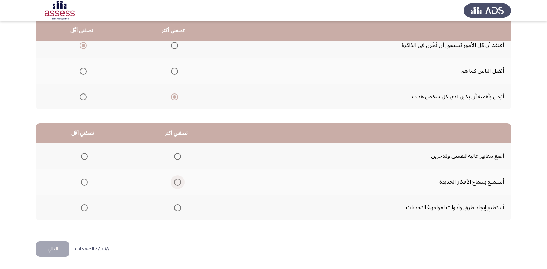
click at [177, 184] on span "Select an option" at bounding box center [177, 181] width 7 height 7
click at [177, 184] on input "Select an option" at bounding box center [177, 181] width 7 height 7
click at [87, 159] on th at bounding box center [82, 156] width 93 height 26
click at [83, 158] on span "Select an option" at bounding box center [84, 156] width 7 height 7
click at [83, 158] on input "Select an option" at bounding box center [84, 156] width 7 height 7
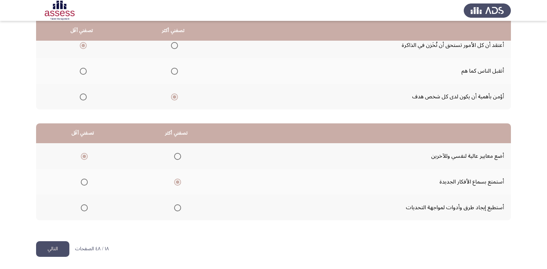
click at [56, 244] on button "التالي" at bounding box center [52, 249] width 33 height 16
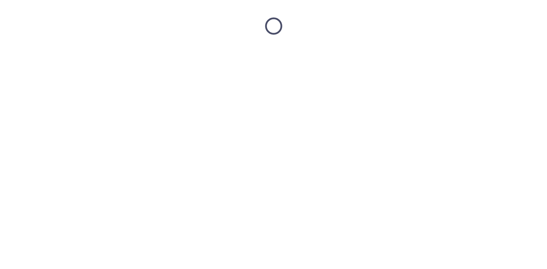
scroll to position [0, 0]
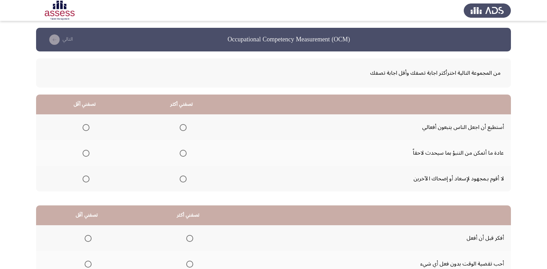
click at [181, 152] on span "Select an option" at bounding box center [183, 153] width 7 height 7
click at [181, 152] on input "Select an option" at bounding box center [183, 153] width 7 height 7
click at [83, 176] on span "Select an option" at bounding box center [86, 178] width 7 height 7
click at [83, 176] on input "Select an option" at bounding box center [86, 178] width 7 height 7
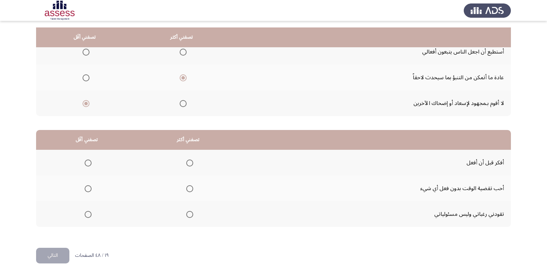
scroll to position [82, 0]
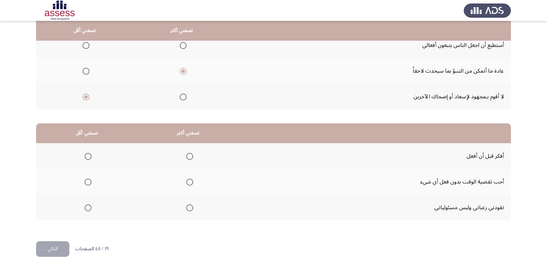
click at [90, 178] on span "Select an option" at bounding box center [88, 181] width 7 height 7
click at [90, 178] on input "Select an option" at bounding box center [88, 181] width 7 height 7
click at [190, 157] on span "Select an option" at bounding box center [189, 156] width 7 height 7
click at [190, 157] on input "Select an option" at bounding box center [189, 156] width 7 height 7
click at [43, 239] on div "من المجموعة التالية اخترأكثر اجابة تصفك وأقل اجابة تصفك تصفني أكثر تصفني أقَل أ…" at bounding box center [273, 104] width 475 height 271
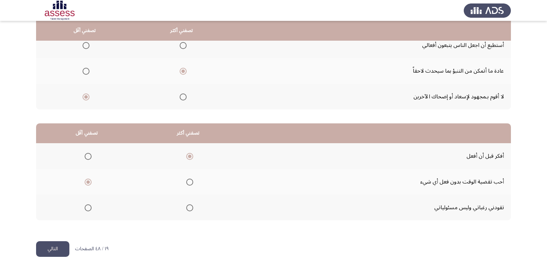
click at [43, 241] on button "التالي" at bounding box center [52, 249] width 33 height 16
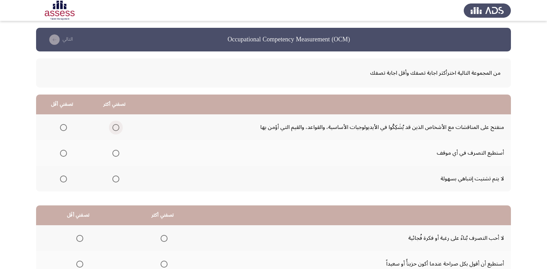
click at [114, 126] on span "Select an option" at bounding box center [115, 127] width 7 height 7
click at [114, 126] on input "Select an option" at bounding box center [115, 127] width 7 height 7
click at [62, 127] on span "Select an option" at bounding box center [63, 127] width 7 height 7
click at [62, 127] on input "Select an option" at bounding box center [63, 127] width 7 height 7
click at [116, 154] on span "Select an option" at bounding box center [115, 153] width 7 height 7
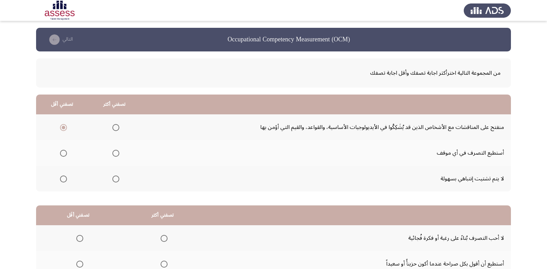
click at [116, 154] on input "Select an option" at bounding box center [115, 153] width 7 height 7
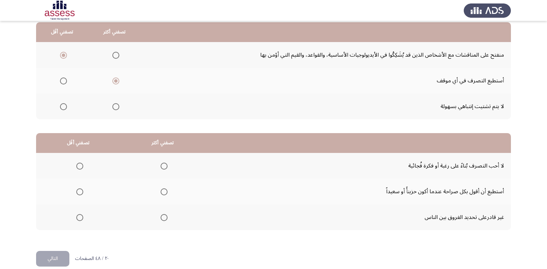
scroll to position [82, 0]
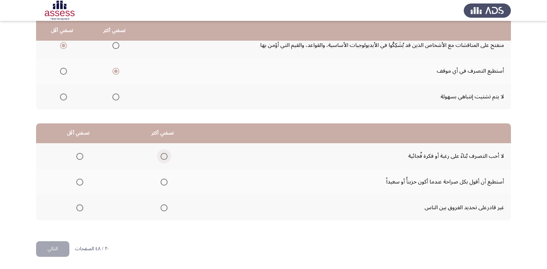
click at [162, 158] on span "Select an option" at bounding box center [164, 156] width 7 height 7
click at [162, 158] on input "Select an option" at bounding box center [164, 156] width 7 height 7
click at [81, 207] on span "Select an option" at bounding box center [79, 207] width 7 height 7
click at [81, 207] on input "Select an option" at bounding box center [79, 207] width 7 height 7
click at [61, 246] on button "التالي" at bounding box center [52, 249] width 33 height 16
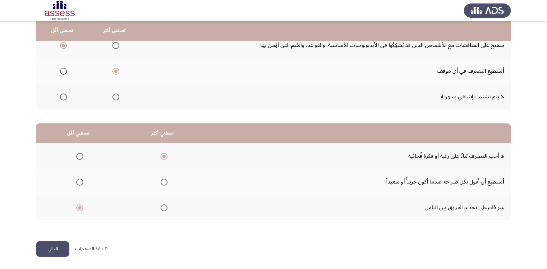
scroll to position [0, 0]
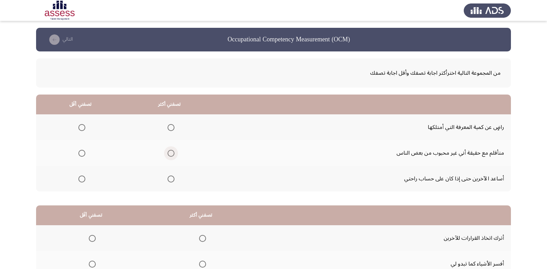
click at [170, 153] on span "Select an option" at bounding box center [171, 153] width 7 height 7
click at [170, 153] on input "Select an option" at bounding box center [171, 153] width 7 height 7
click at [82, 129] on span "Select an option" at bounding box center [81, 127] width 7 height 7
click at [82, 129] on input "Select an option" at bounding box center [81, 127] width 7 height 7
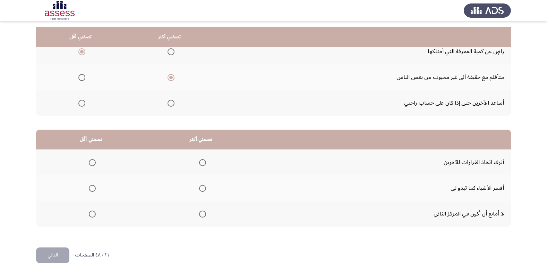
scroll to position [82, 0]
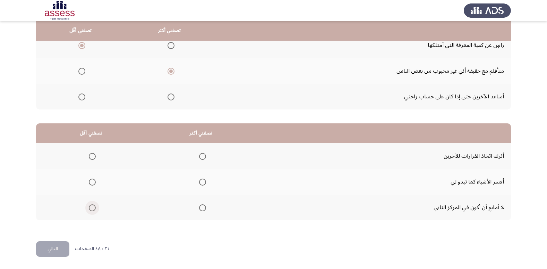
click at [94, 207] on span "Select an option" at bounding box center [92, 207] width 7 height 7
click at [94, 207] on input "Select an option" at bounding box center [92, 207] width 7 height 7
click at [203, 181] on span "Select an option" at bounding box center [202, 181] width 7 height 7
click at [203, 181] on input "Select an option" at bounding box center [202, 181] width 7 height 7
click at [41, 248] on button "التالي" at bounding box center [52, 249] width 33 height 16
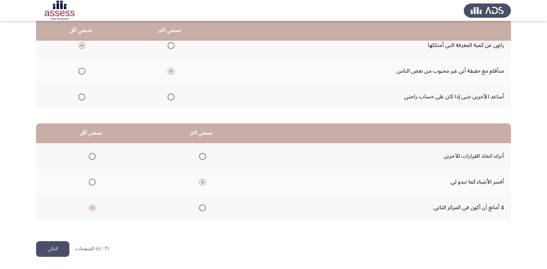
scroll to position [0, 0]
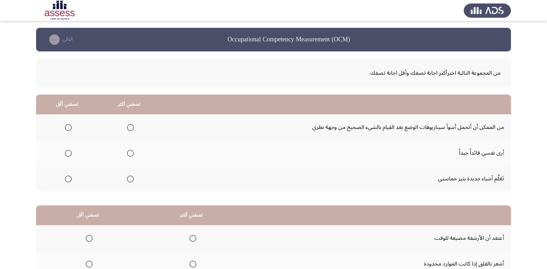
click at [127, 127] on span "Select an option" at bounding box center [130, 127] width 7 height 7
click at [127, 127] on input "Select an option" at bounding box center [130, 127] width 7 height 7
click at [70, 151] on span "Select an option" at bounding box center [68, 153] width 7 height 7
click at [70, 151] on input "Select an option" at bounding box center [68, 153] width 7 height 7
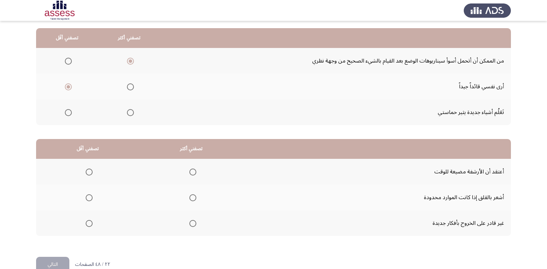
scroll to position [82, 0]
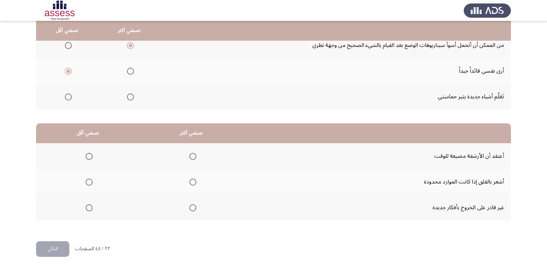
click at [87, 180] on span "Select an option" at bounding box center [89, 181] width 7 height 7
click at [87, 180] on input "Select an option" at bounding box center [89, 181] width 7 height 7
click at [191, 158] on span "Select an option" at bounding box center [193, 156] width 7 height 7
click at [191, 158] on input "Select an option" at bounding box center [193, 156] width 7 height 7
click at [61, 247] on button "التالي" at bounding box center [52, 249] width 33 height 16
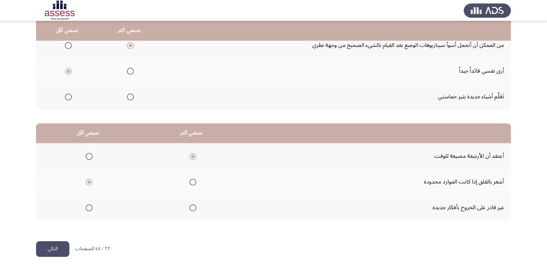
scroll to position [0, 0]
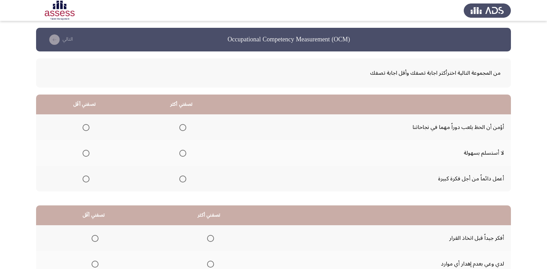
click at [185, 151] on th at bounding box center [181, 153] width 97 height 26
click at [184, 152] on span "Select an option" at bounding box center [182, 153] width 7 height 7
click at [184, 152] on input "Select an option" at bounding box center [182, 153] width 7 height 7
click at [88, 127] on span "Select an option" at bounding box center [86, 127] width 7 height 7
click at [88, 127] on input "Select an option" at bounding box center [86, 127] width 7 height 7
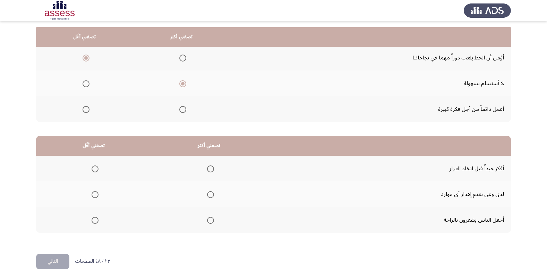
scroll to position [82, 0]
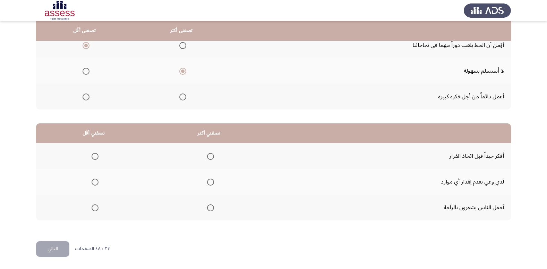
click at [210, 151] on mat-radio-group "Select an option" at bounding box center [209, 156] width 10 height 12
click at [209, 154] on span "Select an option" at bounding box center [210, 156] width 7 height 7
click at [209, 154] on input "Select an option" at bounding box center [210, 156] width 7 height 7
click at [95, 179] on span "Select an option" at bounding box center [95, 181] width 7 height 7
click at [95, 179] on input "Select an option" at bounding box center [95, 181] width 7 height 7
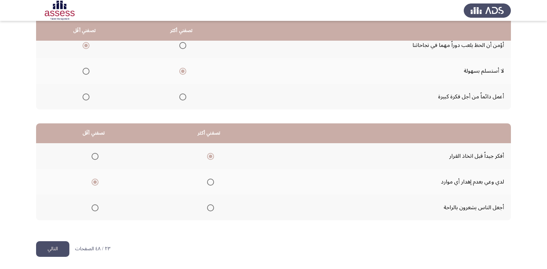
click at [58, 249] on button "التالي" at bounding box center [52, 249] width 33 height 16
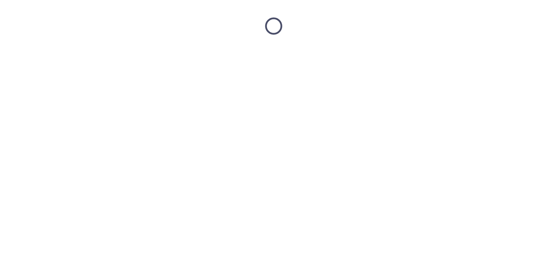
scroll to position [0, 0]
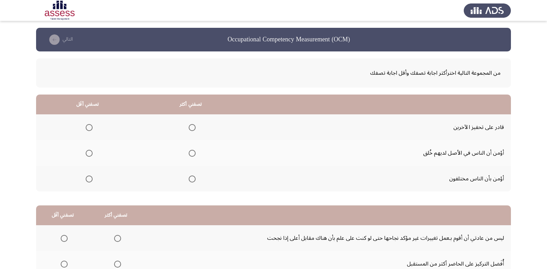
click at [194, 128] on span "Select an option" at bounding box center [192, 127] width 7 height 7
click at [194, 128] on input "Select an option" at bounding box center [192, 127] width 7 height 7
click at [91, 155] on span "Select an option" at bounding box center [89, 153] width 7 height 7
click at [91, 155] on input "Select an option" at bounding box center [89, 153] width 7 height 7
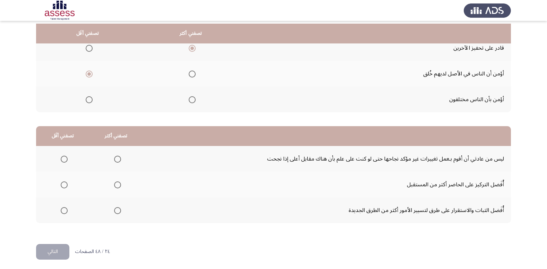
scroll to position [82, 0]
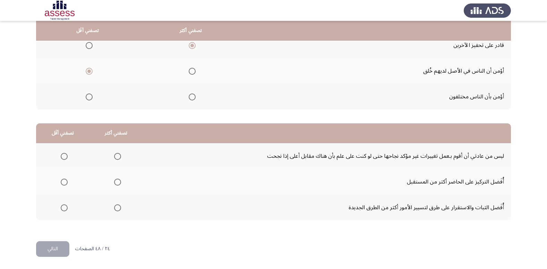
click at [67, 182] on th at bounding box center [62, 182] width 53 height 26
click at [64, 183] on span "Select an option" at bounding box center [64, 181] width 7 height 7
click at [64, 183] on input "Select an option" at bounding box center [64, 181] width 7 height 7
click at [119, 182] on span "Select an option" at bounding box center [117, 181] width 7 height 7
click at [119, 182] on input "Select an option" at bounding box center [117, 181] width 7 height 7
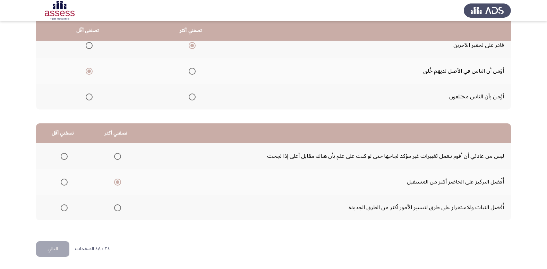
click at [66, 208] on span "Select an option" at bounding box center [64, 207] width 7 height 7
click at [66, 208] on input "Select an option" at bounding box center [64, 207] width 7 height 7
click at [51, 245] on button "التالي" at bounding box center [52, 249] width 33 height 16
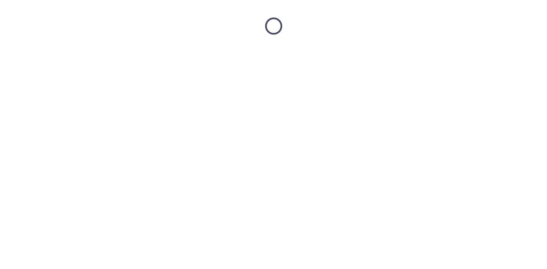
scroll to position [0, 0]
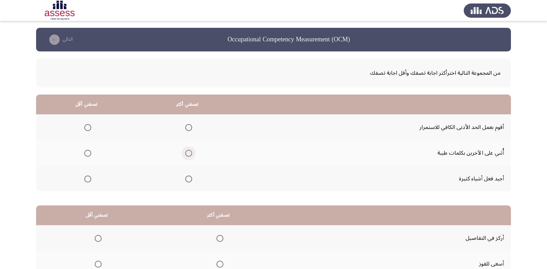
click at [190, 152] on span "Select an option" at bounding box center [188, 153] width 7 height 7
click at [190, 152] on input "Select an option" at bounding box center [188, 153] width 7 height 7
click at [85, 127] on span "Select an option" at bounding box center [87, 127] width 7 height 7
click at [85, 127] on input "Select an option" at bounding box center [87, 127] width 7 height 7
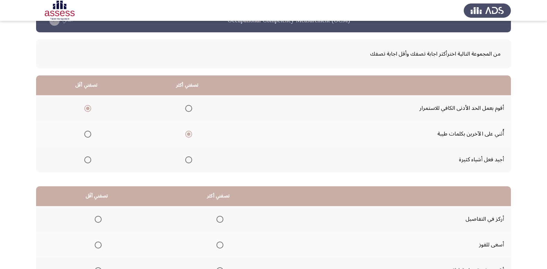
scroll to position [82, 0]
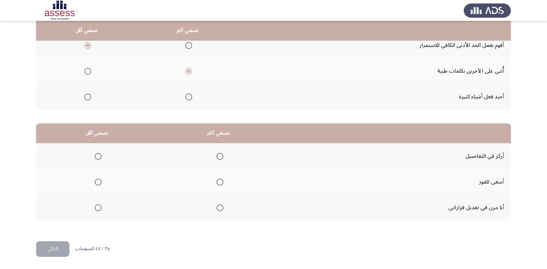
click at [220, 155] on span "Select an option" at bounding box center [220, 156] width 7 height 7
click at [220, 155] on input "Select an option" at bounding box center [220, 156] width 7 height 7
click at [217, 183] on span "Select an option" at bounding box center [220, 181] width 7 height 7
click at [217, 183] on input "Select an option" at bounding box center [220, 181] width 7 height 7
click at [221, 161] on mat-radio-group "Select an option" at bounding box center [219, 156] width 10 height 12
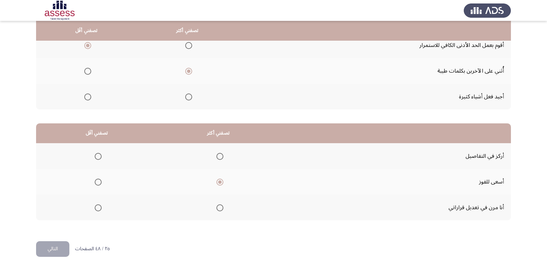
click at [219, 158] on span "Select an option" at bounding box center [220, 156] width 7 height 7
click at [219, 158] on input "Select an option" at bounding box center [220, 156] width 7 height 7
click at [95, 182] on span "Select an option" at bounding box center [98, 181] width 7 height 7
click at [95, 182] on input "Select an option" at bounding box center [98, 181] width 7 height 7
click at [220, 208] on span "Select an option" at bounding box center [220, 207] width 7 height 7
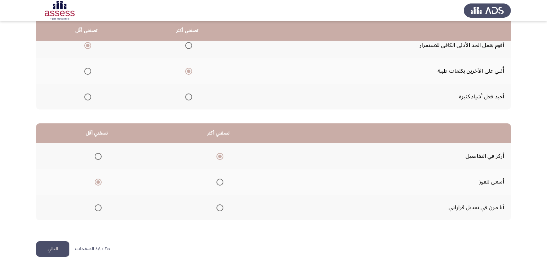
click at [220, 208] on input "Select an option" at bounding box center [220, 207] width 7 height 7
click at [214, 153] on label "Select an option" at bounding box center [219, 156] width 10 height 7
click at [217, 153] on input "Select an option" at bounding box center [220, 156] width 7 height 7
click at [102, 204] on th at bounding box center [96, 207] width 121 height 26
click at [98, 205] on span "Select an option" at bounding box center [98, 207] width 7 height 7
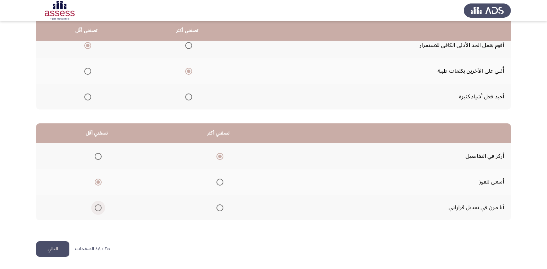
click at [98, 205] on input "Select an option" at bounding box center [98, 207] width 7 height 7
click at [52, 253] on button "التالي" at bounding box center [52, 249] width 33 height 16
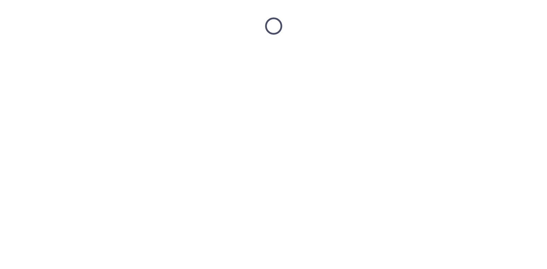
scroll to position [0, 0]
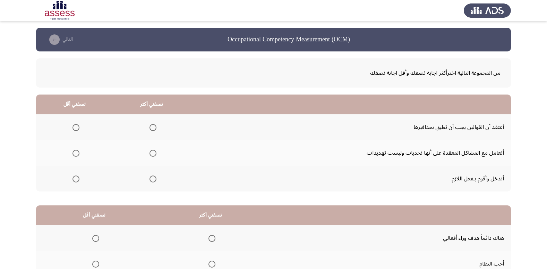
click at [153, 152] on span "Select an option" at bounding box center [153, 153] width 7 height 7
click at [153, 152] on input "Select an option" at bounding box center [153, 153] width 7 height 7
click at [151, 181] on span "Select an option" at bounding box center [153, 178] width 7 height 7
click at [151, 181] on input "Select an option" at bounding box center [153, 178] width 7 height 7
click at [75, 130] on span "Select an option" at bounding box center [76, 127] width 7 height 7
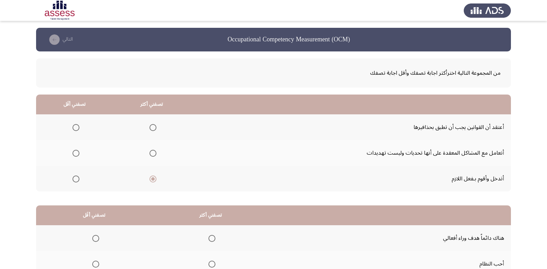
click at [75, 130] on input "Select an option" at bounding box center [76, 127] width 7 height 7
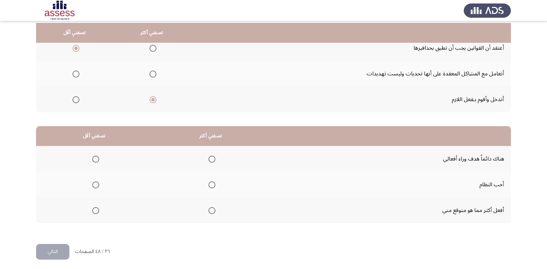
scroll to position [82, 0]
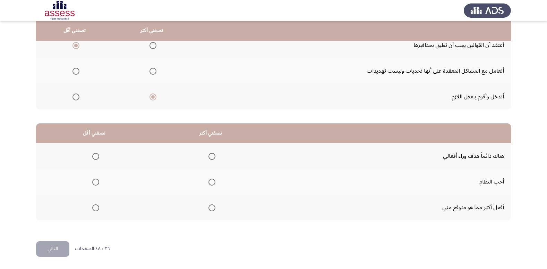
click at [212, 182] on span "Select an option" at bounding box center [212, 181] width 7 height 7
click at [212, 182] on input "Select an option" at bounding box center [212, 181] width 7 height 7
click at [98, 205] on span "Select an option" at bounding box center [95, 207] width 7 height 7
click at [98, 205] on input "Select an option" at bounding box center [95, 207] width 7 height 7
click at [54, 251] on button "التالي" at bounding box center [52, 249] width 33 height 16
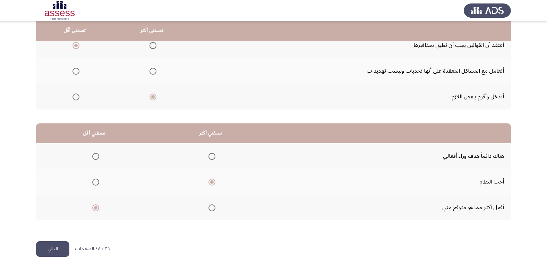
scroll to position [0, 0]
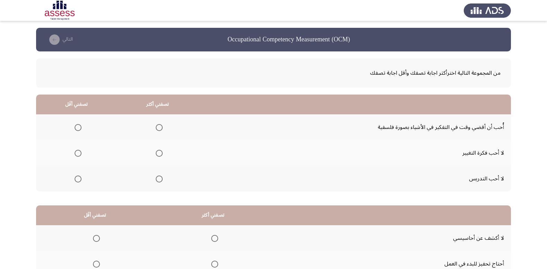
click at [161, 128] on span "Select an option" at bounding box center [159, 127] width 7 height 7
click at [161, 128] on input "Select an option" at bounding box center [159, 127] width 7 height 7
click at [75, 177] on span "Select an option" at bounding box center [78, 178] width 7 height 7
click at [75, 177] on input "Select an option" at bounding box center [78, 178] width 7 height 7
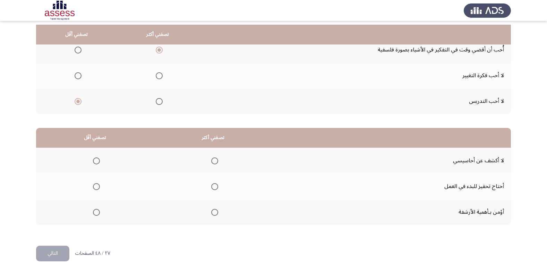
scroll to position [82, 0]
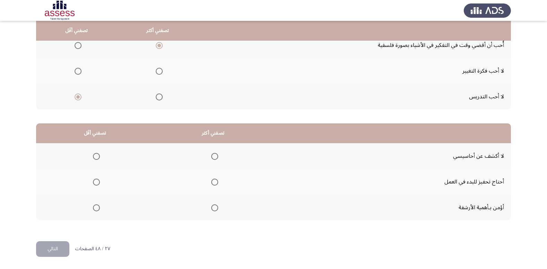
click at [93, 208] on span "Select an option" at bounding box center [96, 207] width 7 height 7
click at [93, 208] on input "Select an option" at bounding box center [96, 207] width 7 height 7
click at [215, 159] on span "Select an option" at bounding box center [214, 156] width 7 height 7
click at [215, 159] on input "Select an option" at bounding box center [214, 156] width 7 height 7
click at [60, 248] on button "التالي" at bounding box center [52, 249] width 33 height 16
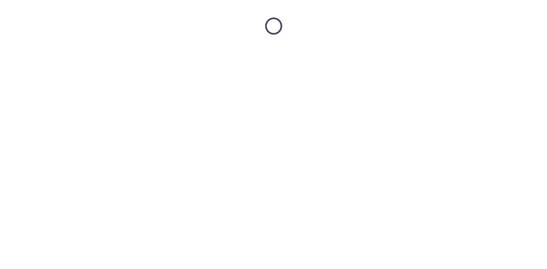
scroll to position [0, 0]
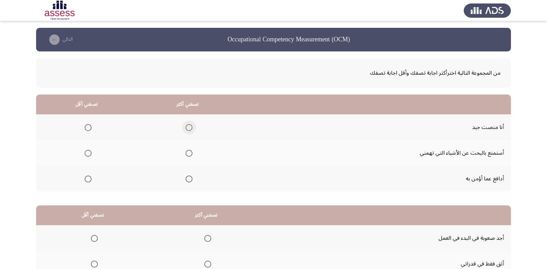
click at [187, 126] on span "Select an option" at bounding box center [189, 127] width 7 height 7
click at [187, 126] on input "Select an option" at bounding box center [189, 127] width 7 height 7
click at [188, 180] on span "Select an option" at bounding box center [189, 178] width 7 height 7
click at [188, 180] on input "Select an option" at bounding box center [189, 178] width 7 height 7
click at [90, 124] on span "Select an option" at bounding box center [88, 127] width 7 height 7
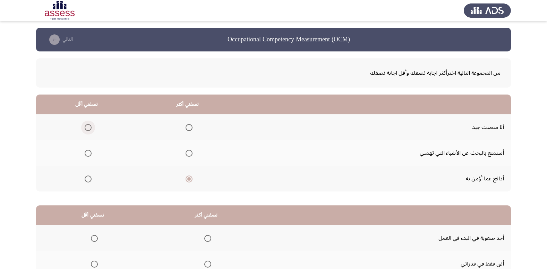
click at [90, 124] on input "Select an option" at bounding box center [88, 127] width 7 height 7
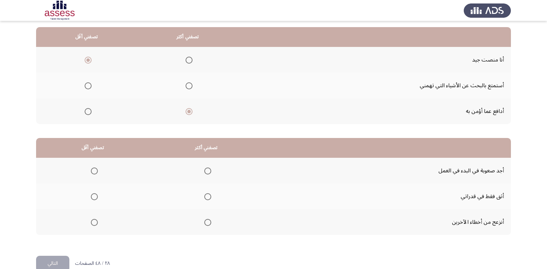
scroll to position [69, 0]
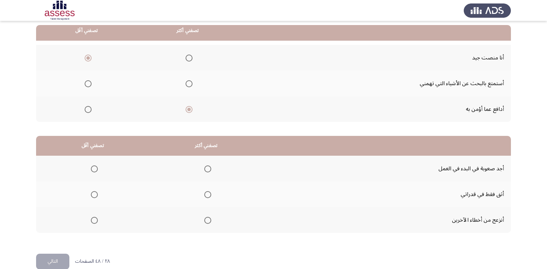
click at [89, 84] on span "Select an option" at bounding box center [88, 83] width 7 height 7
click at [89, 84] on input "Select an option" at bounding box center [88, 83] width 7 height 7
click at [86, 168] on th at bounding box center [92, 168] width 113 height 26
click at [91, 168] on span "Select an option" at bounding box center [94, 168] width 7 height 7
click at [91, 168] on input "Select an option" at bounding box center [94, 168] width 7 height 7
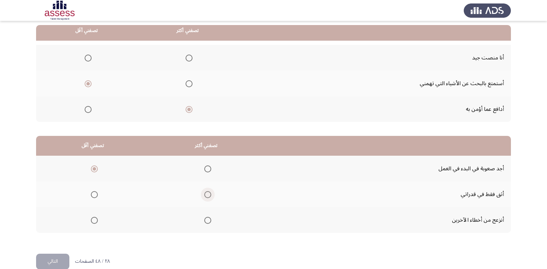
click at [206, 197] on span "Select an option" at bounding box center [207, 194] width 7 height 7
click at [206, 197] on input "Select an option" at bounding box center [207, 194] width 7 height 7
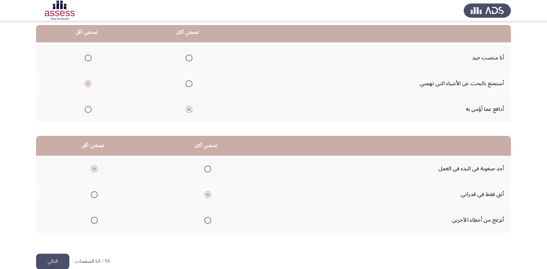
scroll to position [82, 0]
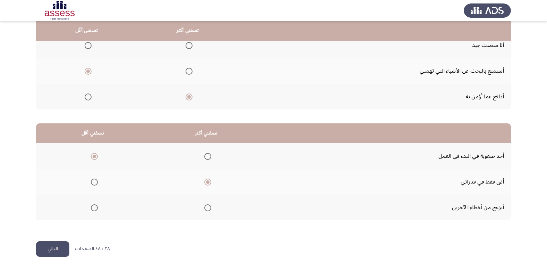
click at [54, 245] on button "التالي" at bounding box center [52, 249] width 33 height 16
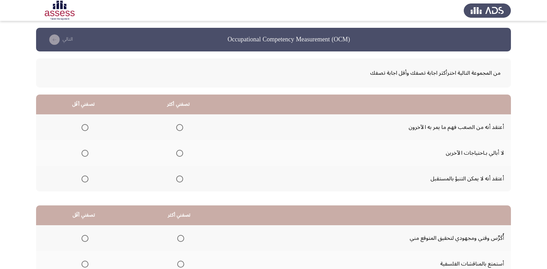
click at [87, 180] on span "Select an option" at bounding box center [85, 178] width 7 height 7
click at [87, 180] on input "Select an option" at bounding box center [85, 178] width 7 height 7
click at [82, 129] on span "Select an option" at bounding box center [85, 127] width 7 height 7
click at [82, 129] on input "Select an option" at bounding box center [85, 127] width 7 height 7
click at [177, 154] on span "Select an option" at bounding box center [179, 153] width 7 height 7
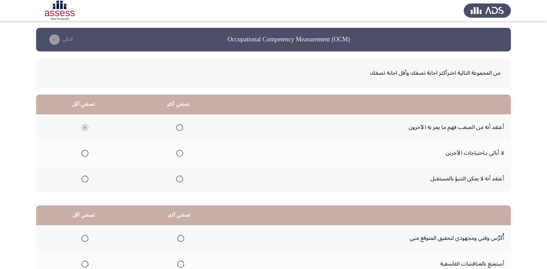
click at [177, 154] on input "Select an option" at bounding box center [179, 153] width 7 height 7
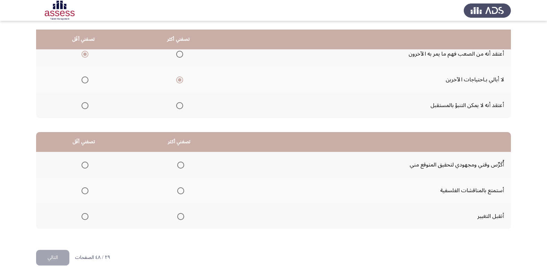
scroll to position [82, 0]
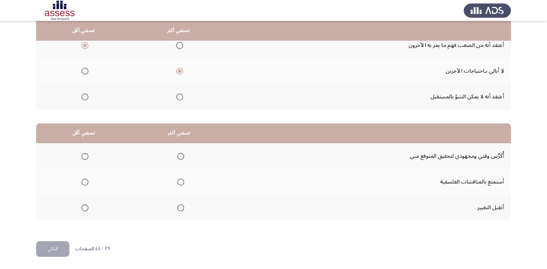
click at [182, 183] on span "Select an option" at bounding box center [180, 181] width 7 height 7
click at [182, 183] on input "Select an option" at bounding box center [180, 181] width 7 height 7
click at [180, 159] on span "Select an option" at bounding box center [180, 156] width 7 height 7
click at [180, 159] on input "Select an option" at bounding box center [180, 156] width 7 height 7
click at [177, 183] on span "Select an option" at bounding box center [180, 181] width 7 height 7
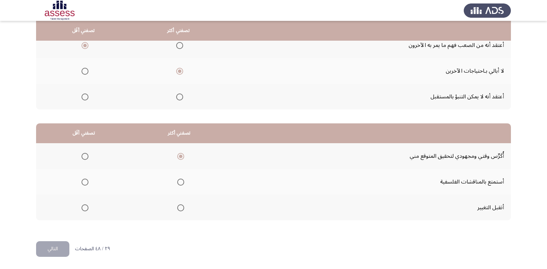
click at [177, 183] on input "Select an option" at bounding box center [180, 181] width 7 height 7
click at [85, 205] on span "Select an option" at bounding box center [85, 207] width 7 height 7
click at [85, 205] on input "Select an option" at bounding box center [85, 207] width 7 height 7
click at [80, 156] on label "Select an option" at bounding box center [84, 156] width 10 height 7
click at [82, 156] on input "Select an option" at bounding box center [85, 156] width 7 height 7
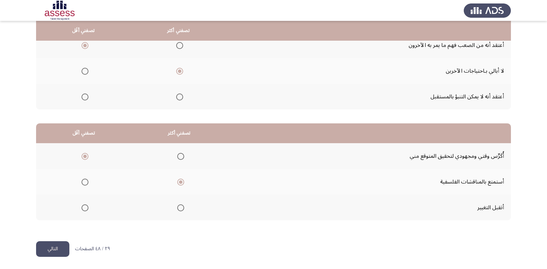
click at [59, 249] on button "التالي" at bounding box center [52, 249] width 33 height 16
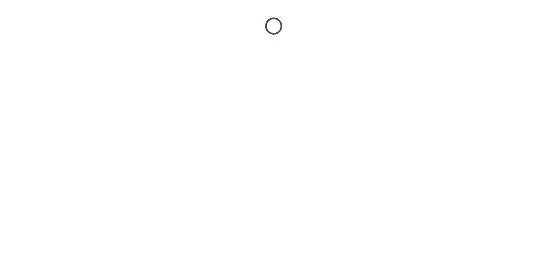
scroll to position [0, 0]
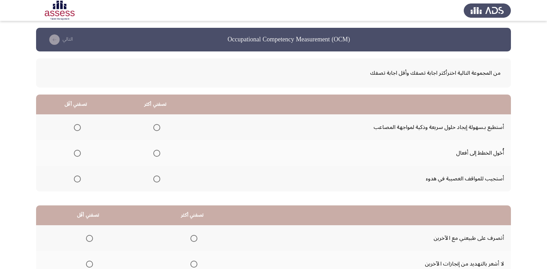
click at [156, 153] on span "Select an option" at bounding box center [156, 153] width 7 height 7
click at [156, 153] on input "Select an option" at bounding box center [156, 153] width 7 height 7
click at [77, 176] on span "Select an option" at bounding box center [77, 178] width 7 height 7
click at [77, 176] on input "Select an option" at bounding box center [77, 178] width 7 height 7
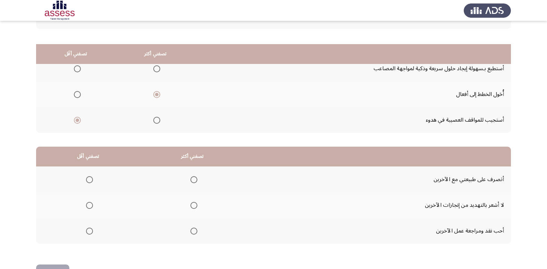
scroll to position [82, 0]
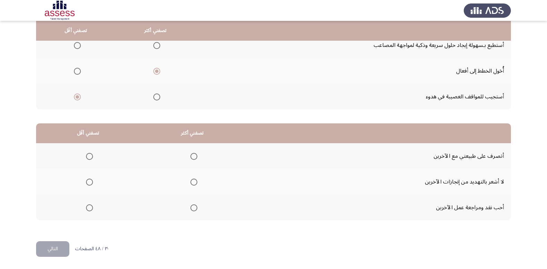
click at [191, 156] on span "Select an option" at bounding box center [194, 156] width 7 height 7
click at [191, 156] on input "Select an option" at bounding box center [194, 156] width 7 height 7
click at [90, 182] on span "Select an option" at bounding box center [90, 182] width 0 height 0
click at [89, 182] on input "Select an option" at bounding box center [89, 181] width 7 height 7
click at [86, 204] on span "Select an option" at bounding box center [89, 207] width 7 height 7
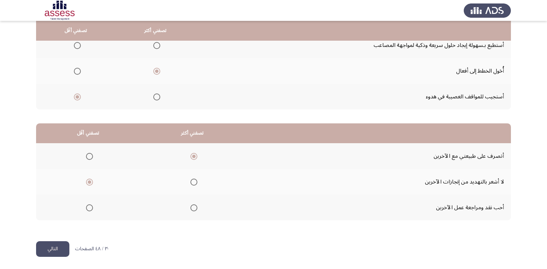
click at [86, 204] on input "Select an option" at bounding box center [89, 207] width 7 height 7
click at [52, 246] on button "التالي" at bounding box center [52, 249] width 33 height 16
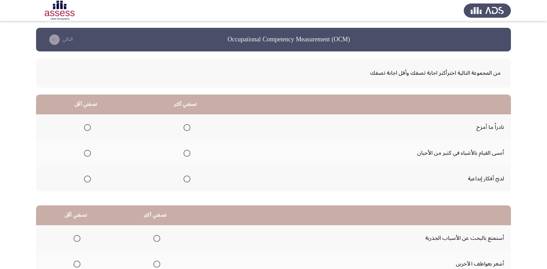
click at [85, 152] on span "Select an option" at bounding box center [87, 153] width 7 height 7
click at [85, 152] on input "Select an option" at bounding box center [87, 153] width 7 height 7
click at [186, 176] on span "Select an option" at bounding box center [187, 178] width 7 height 7
click at [186, 176] on input "Select an option" at bounding box center [187, 178] width 7 height 7
click at [188, 129] on span "Select an option" at bounding box center [187, 127] width 7 height 7
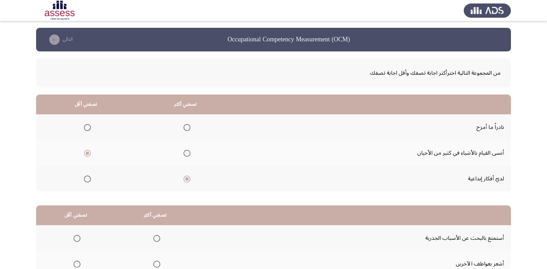
click at [188, 129] on input "Select an option" at bounding box center [187, 127] width 7 height 7
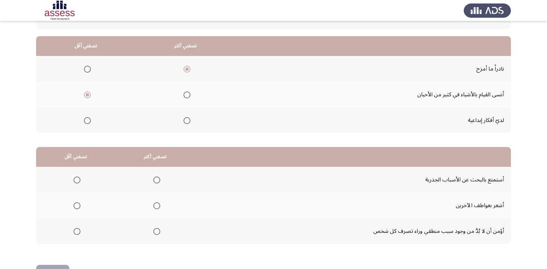
scroll to position [82, 0]
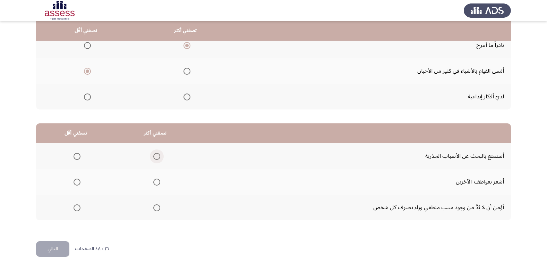
click at [155, 158] on span "Select an option" at bounding box center [156, 156] width 7 height 7
click at [155, 158] on input "Select an option" at bounding box center [156, 156] width 7 height 7
click at [154, 204] on span "Select an option" at bounding box center [156, 207] width 7 height 7
click at [154, 204] on input "Select an option" at bounding box center [156, 207] width 7 height 7
click at [76, 157] on span "Select an option" at bounding box center [77, 156] width 7 height 7
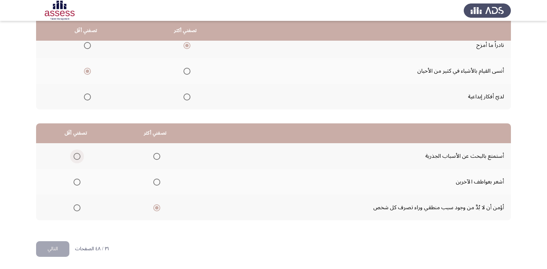
click at [76, 157] on input "Select an option" at bounding box center [77, 156] width 7 height 7
click at [62, 244] on button "التالي" at bounding box center [52, 249] width 33 height 16
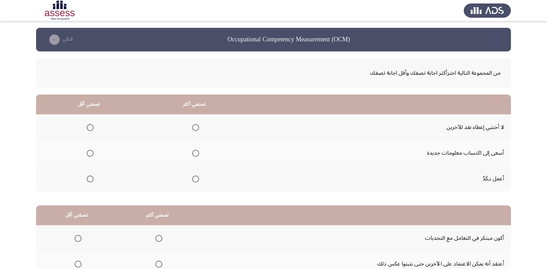
click at [198, 155] on span "Select an option" at bounding box center [195, 153] width 7 height 7
click at [198, 155] on input "Select an option" at bounding box center [195, 153] width 7 height 7
click at [89, 128] on span "Select an option" at bounding box center [90, 127] width 7 height 7
click at [89, 128] on input "Select an option" at bounding box center [90, 127] width 7 height 7
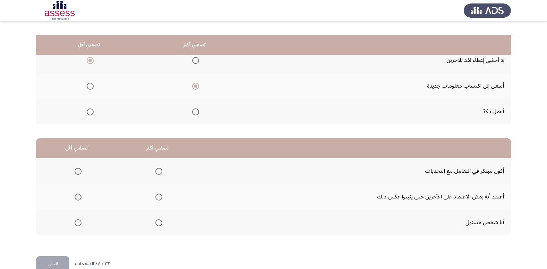
scroll to position [82, 0]
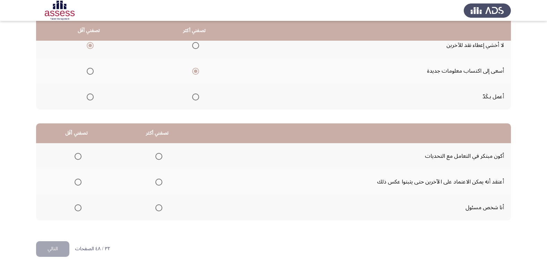
click at [158, 155] on span "Select an option" at bounding box center [158, 156] width 7 height 7
click at [158, 155] on input "Select an option" at bounding box center [158, 156] width 7 height 7
drag, startPoint x: 158, startPoint y: 207, endPoint x: 160, endPoint y: 223, distance: 16.4
click at [160, 223] on div "من المجموعة التالية اخترأكثر اجابة تصفك وأقل اجابة تصفك تصفني أكثر تصفني أقَل ل…" at bounding box center [273, 101] width 475 height 264
click at [162, 210] on th at bounding box center [157, 207] width 81 height 26
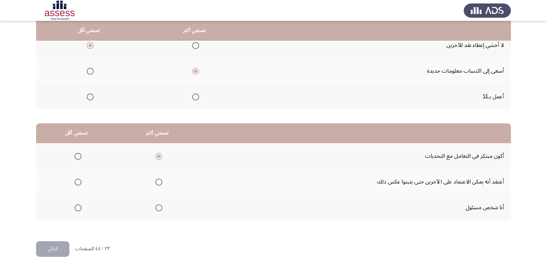
click at [159, 205] on span "Select an option" at bounding box center [158, 207] width 7 height 7
click at [159, 205] on input "Select an option" at bounding box center [158, 207] width 7 height 7
click at [79, 184] on span "Select an option" at bounding box center [78, 181] width 7 height 7
click at [79, 184] on input "Select an option" at bounding box center [78, 181] width 7 height 7
click at [58, 241] on button "التالي" at bounding box center [52, 249] width 33 height 16
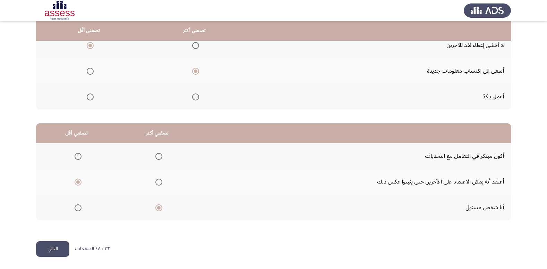
scroll to position [0, 0]
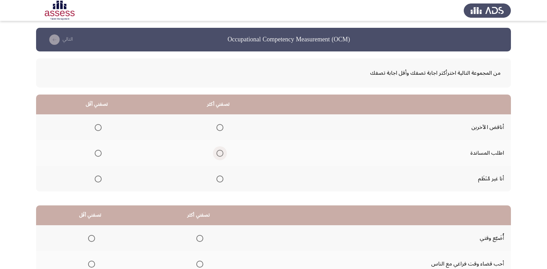
click at [218, 154] on span "Select an option" at bounding box center [220, 153] width 7 height 7
click at [218, 154] on input "Select an option" at bounding box center [220, 153] width 7 height 7
click at [97, 177] on span "Select an option" at bounding box center [98, 178] width 7 height 7
click at [97, 177] on input "Select an option" at bounding box center [98, 178] width 7 height 7
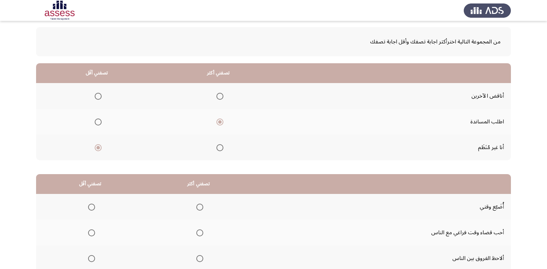
scroll to position [69, 0]
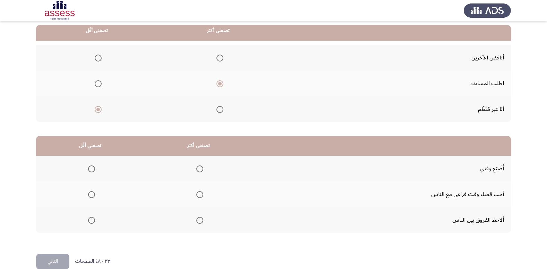
click at [92, 168] on span "Select an option" at bounding box center [91, 168] width 7 height 7
click at [92, 168] on input "Select an option" at bounding box center [91, 168] width 7 height 7
click at [196, 222] on span "Select an option" at bounding box center [199, 220] width 7 height 7
click at [196, 222] on input "Select an option" at bounding box center [199, 220] width 7 height 7
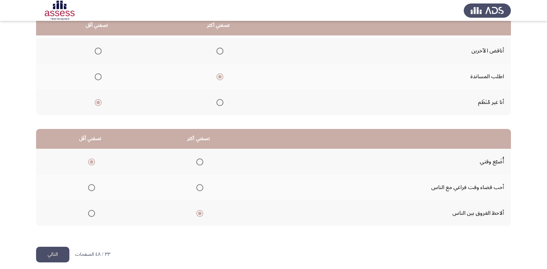
scroll to position [82, 0]
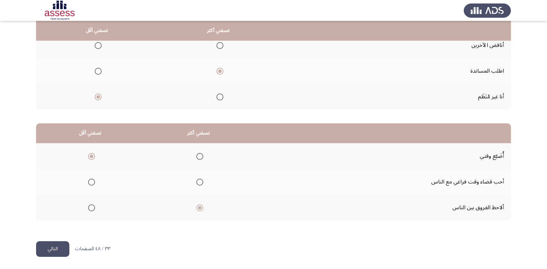
click at [44, 246] on button "التالي" at bounding box center [52, 249] width 33 height 16
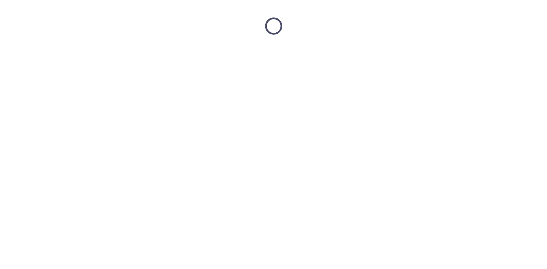
scroll to position [0, 0]
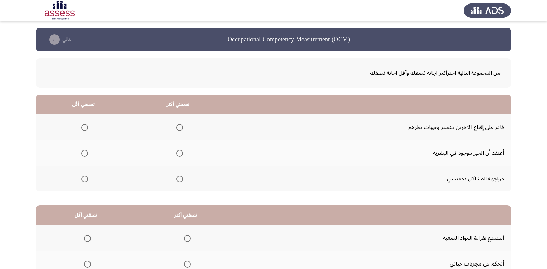
click at [182, 178] on th at bounding box center [178, 179] width 95 height 26
click at [180, 179] on span "Select an option" at bounding box center [179, 178] width 7 height 7
click at [180, 179] on input "Select an option" at bounding box center [179, 178] width 7 height 7
click at [179, 129] on span "Select an option" at bounding box center [179, 127] width 7 height 7
click at [179, 129] on input "Select an option" at bounding box center [179, 127] width 7 height 7
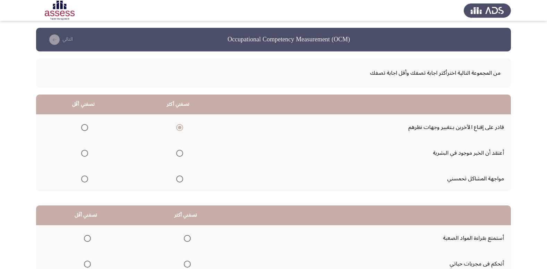
click at [79, 152] on label "Select an option" at bounding box center [83, 153] width 10 height 7
click at [81, 152] on input "Select an option" at bounding box center [84, 153] width 7 height 7
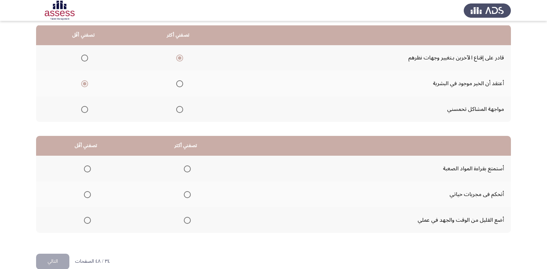
scroll to position [82, 0]
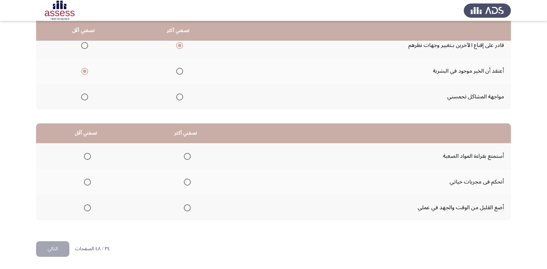
click at [89, 182] on span "Select an option" at bounding box center [87, 181] width 7 height 7
click at [89, 182] on input "Select an option" at bounding box center [87, 181] width 7 height 7
click at [186, 156] on span "Select an option" at bounding box center [187, 156] width 7 height 7
click at [186, 156] on input "Select an option" at bounding box center [187, 156] width 7 height 7
click at [61, 249] on button "التالي" at bounding box center [52, 249] width 33 height 16
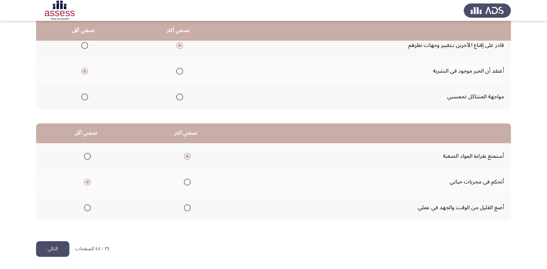
scroll to position [0, 0]
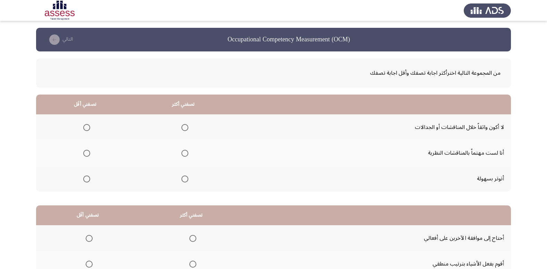
click at [84, 177] on span "Select an option" at bounding box center [86, 178] width 7 height 7
click at [84, 177] on input "Select an option" at bounding box center [86, 178] width 7 height 7
click at [90, 154] on span "Select an option" at bounding box center [86, 153] width 7 height 7
click at [90, 154] on input "Select an option" at bounding box center [86, 153] width 7 height 7
click at [183, 128] on span "Select an option" at bounding box center [185, 127] width 7 height 7
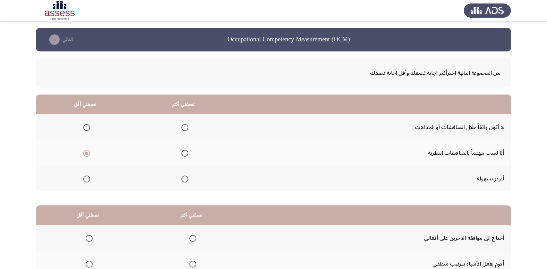
click at [183, 128] on input "Select an option" at bounding box center [185, 127] width 7 height 7
click at [182, 153] on span "Select an option" at bounding box center [185, 153] width 7 height 7
click at [182, 153] on input "Select an option" at bounding box center [185, 153] width 7 height 7
click at [84, 126] on span "Select an option" at bounding box center [86, 127] width 7 height 7
click at [84, 126] on input "Select an option" at bounding box center [86, 127] width 7 height 7
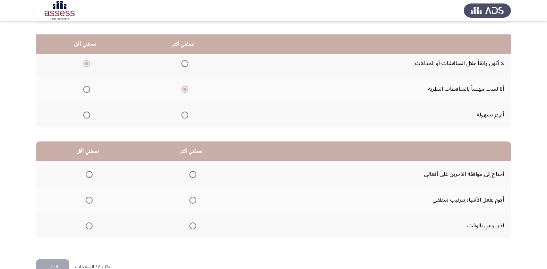
scroll to position [82, 0]
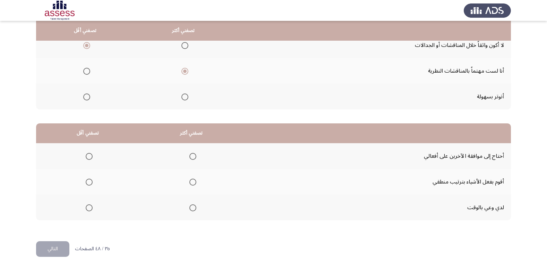
click at [192, 182] on span "Select an option" at bounding box center [193, 181] width 7 height 7
click at [192, 182] on input "Select an option" at bounding box center [193, 181] width 7 height 7
click at [87, 207] on span "Select an option" at bounding box center [89, 207] width 7 height 7
click at [87, 207] on input "Select an option" at bounding box center [89, 207] width 7 height 7
click at [51, 252] on button "التالي" at bounding box center [52, 249] width 33 height 16
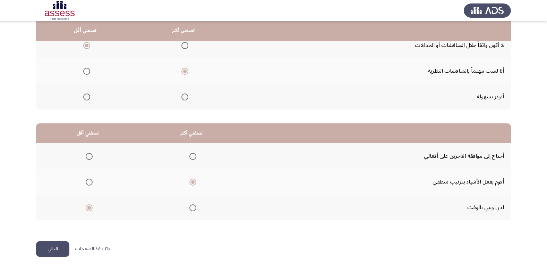
scroll to position [0, 0]
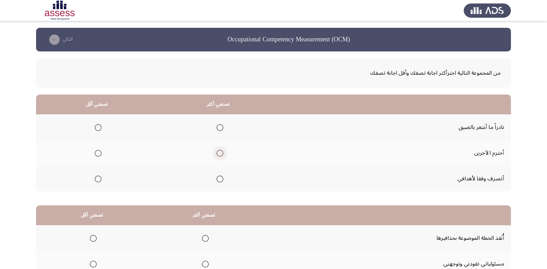
click at [217, 152] on span "Select an option" at bounding box center [220, 153] width 7 height 7
click at [217, 152] on input "Select an option" at bounding box center [220, 153] width 7 height 7
click at [221, 178] on span "Select an option" at bounding box center [220, 178] width 7 height 7
click at [221, 178] on input "Select an option" at bounding box center [220, 178] width 7 height 7
click at [220, 151] on span "Select an option" at bounding box center [220, 153] width 7 height 7
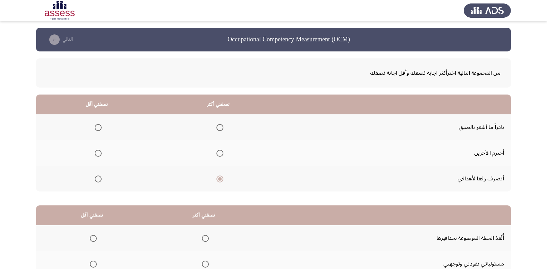
click at [220, 151] on input "Select an option" at bounding box center [220, 153] width 7 height 7
click at [98, 178] on span "Select an option" at bounding box center [98, 178] width 7 height 7
click at [98, 178] on input "Select an option" at bounding box center [98, 178] width 7 height 7
click at [220, 175] on mat-radio-button "Select an option" at bounding box center [219, 178] width 10 height 7
click at [218, 179] on span "Select an option" at bounding box center [220, 178] width 7 height 7
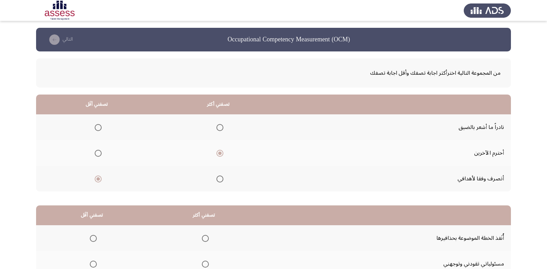
click at [218, 179] on input "Select an option" at bounding box center [220, 178] width 7 height 7
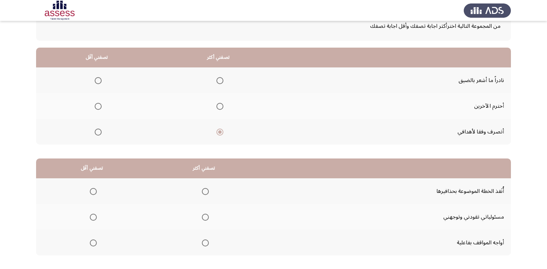
scroll to position [35, 0]
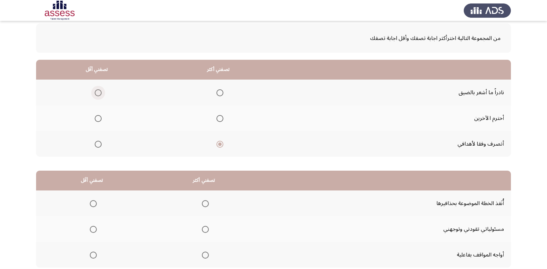
click at [100, 94] on span "Select an option" at bounding box center [98, 92] width 7 height 7
click at [100, 94] on input "Select an option" at bounding box center [98, 92] width 7 height 7
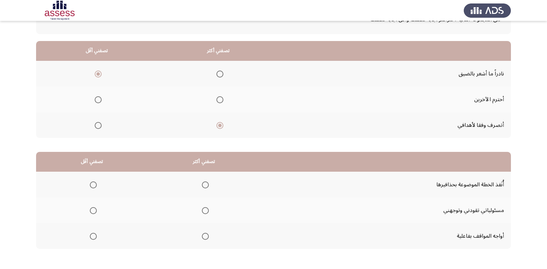
scroll to position [69, 0]
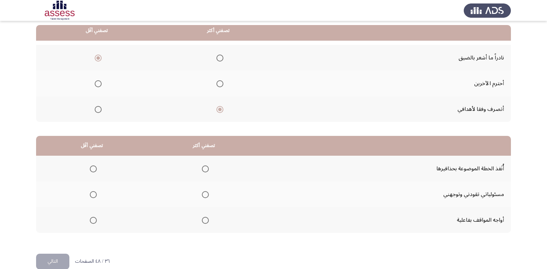
click at [205, 195] on span "Select an option" at bounding box center [205, 194] width 7 height 7
click at [205, 195] on input "Select an option" at bounding box center [205, 194] width 7 height 7
click at [204, 221] on span "Select an option" at bounding box center [205, 220] width 7 height 7
click at [204, 221] on input "Select an option" at bounding box center [205, 220] width 7 height 7
click at [202, 195] on span "Select an option" at bounding box center [205, 194] width 7 height 7
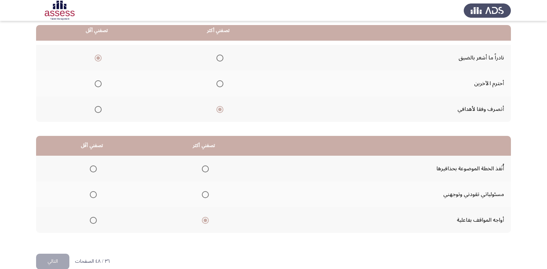
click at [202, 195] on input "Select an option" at bounding box center [205, 194] width 7 height 7
click at [91, 169] on span "Select an option" at bounding box center [93, 168] width 7 height 7
click at [91, 169] on input "Select an option" at bounding box center [93, 168] width 7 height 7
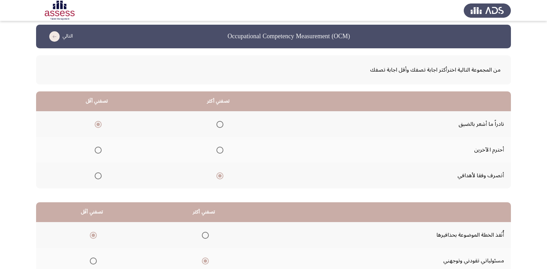
scroll to position [0, 0]
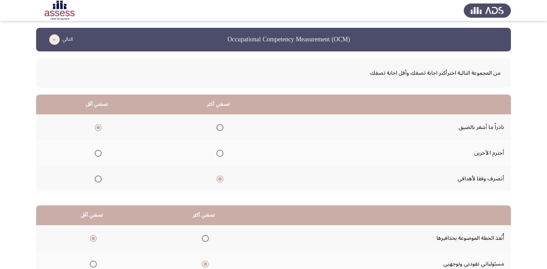
click at [218, 155] on span "Select an option" at bounding box center [220, 153] width 7 height 7
click at [218, 155] on input "Select an option" at bounding box center [220, 153] width 7 height 7
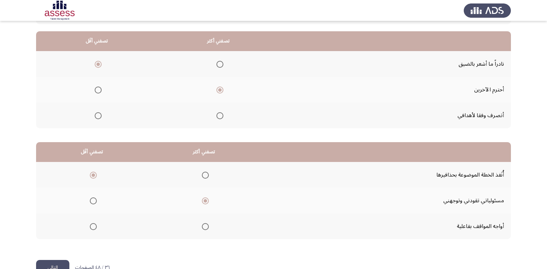
scroll to position [47, 0]
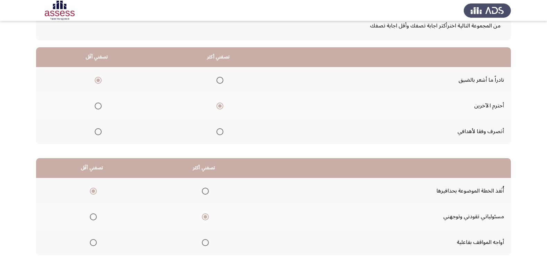
click at [222, 130] on th at bounding box center [219, 131] width 122 height 26
click at [220, 130] on span "Select an option" at bounding box center [220, 131] width 7 height 7
click at [220, 130] on input "Select an option" at bounding box center [220, 131] width 7 height 7
click at [217, 106] on span "Select an option" at bounding box center [220, 105] width 7 height 7
click at [217, 106] on input "Select an option" at bounding box center [220, 105] width 7 height 7
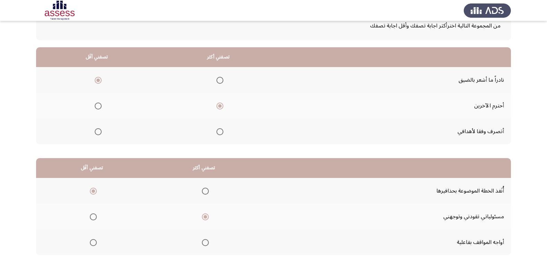
click at [219, 133] on span "Select an option" at bounding box center [220, 131] width 7 height 7
click at [219, 133] on input "Select an option" at bounding box center [220, 131] width 7 height 7
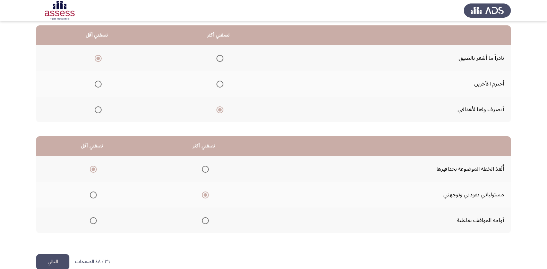
scroll to position [69, 0]
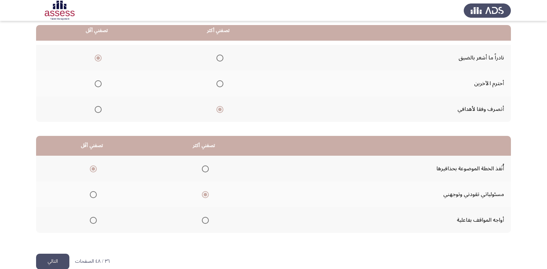
click at [57, 254] on button "التالي" at bounding box center [52, 261] width 33 height 16
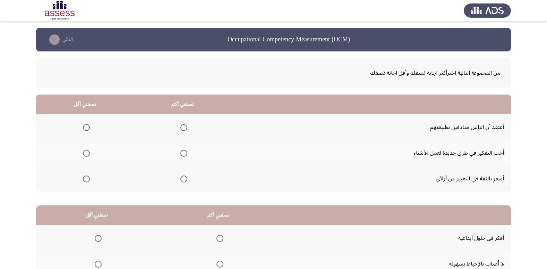
click at [183, 153] on span "Select an option" at bounding box center [183, 153] width 7 height 7
click at [183, 153] on input "Select an option" at bounding box center [183, 153] width 7 height 7
click at [86, 128] on span "Select an option" at bounding box center [86, 127] width 7 height 7
click at [86, 128] on input "Select an option" at bounding box center [86, 127] width 7 height 7
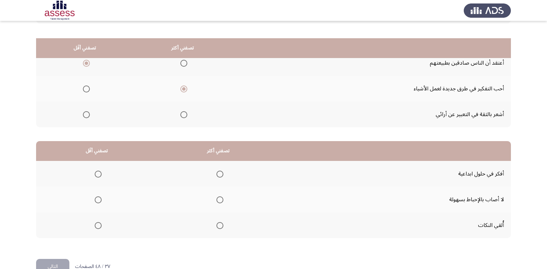
scroll to position [82, 0]
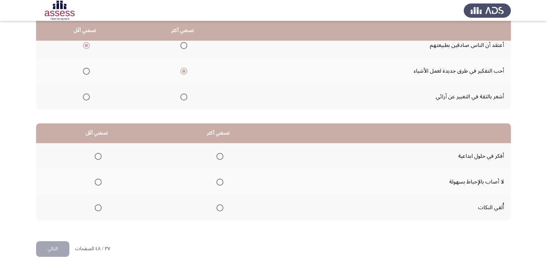
click at [219, 182] on span "Select an option" at bounding box center [220, 181] width 7 height 7
click at [219, 182] on input "Select an option" at bounding box center [220, 181] width 7 height 7
click at [95, 207] on span "Select an option" at bounding box center [98, 207] width 7 height 7
click at [95, 207] on input "Select an option" at bounding box center [98, 207] width 7 height 7
click at [51, 250] on button "التالي" at bounding box center [52, 249] width 33 height 16
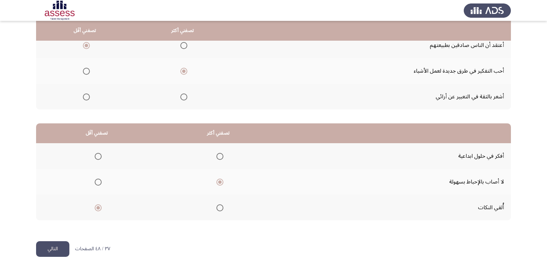
scroll to position [0, 0]
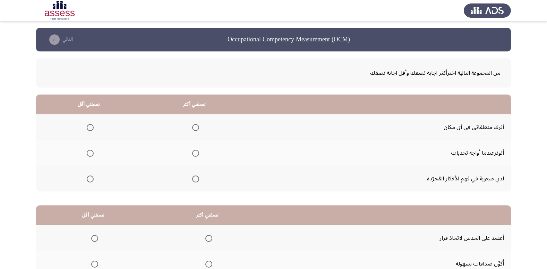
click at [92, 154] on span "Select an option" at bounding box center [90, 153] width 7 height 7
click at [92, 154] on input "Select an option" at bounding box center [90, 153] width 7 height 7
click at [90, 179] on span "Select an option" at bounding box center [90, 178] width 7 height 7
click at [90, 179] on input "Select an option" at bounding box center [90, 178] width 7 height 7
click at [90, 127] on span "Select an option" at bounding box center [90, 127] width 0 height 0
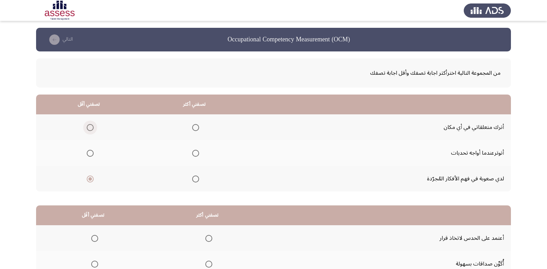
click at [90, 127] on input "Select an option" at bounding box center [90, 127] width 7 height 7
click at [89, 175] on span "Select an option" at bounding box center [90, 178] width 7 height 7
click at [89, 175] on input "Select an option" at bounding box center [90, 178] width 7 height 7
click at [193, 126] on span "Select an option" at bounding box center [195, 127] width 7 height 7
click at [193, 126] on input "Select an option" at bounding box center [195, 127] width 7 height 7
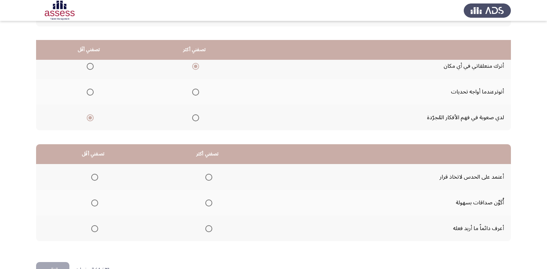
scroll to position [82, 0]
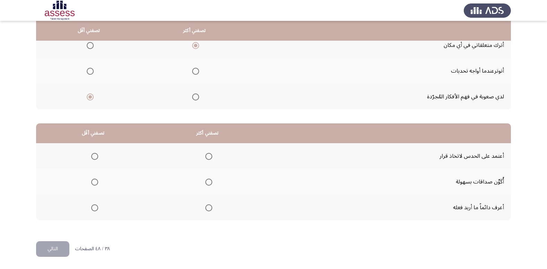
click at [210, 182] on span "Select an option" at bounding box center [208, 181] width 7 height 7
click at [210, 182] on input "Select an option" at bounding box center [208, 181] width 7 height 7
click at [208, 206] on span "Select an option" at bounding box center [208, 207] width 7 height 7
click at [208, 206] on input "Select an option" at bounding box center [208, 207] width 7 height 7
click at [97, 153] on span "Select an option" at bounding box center [94, 156] width 7 height 7
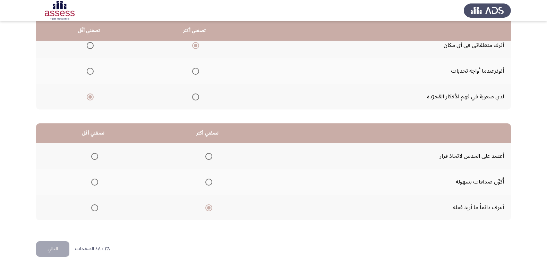
click at [97, 153] on input "Select an option" at bounding box center [94, 156] width 7 height 7
click at [56, 245] on button "التالي" at bounding box center [52, 249] width 33 height 16
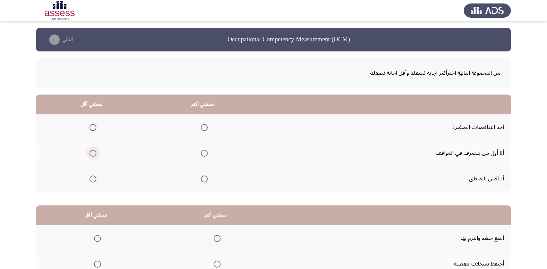
click at [91, 153] on span "Select an option" at bounding box center [93, 153] width 7 height 7
click at [91, 153] on input "Select an option" at bounding box center [93, 153] width 7 height 7
click at [205, 125] on span "Select an option" at bounding box center [204, 127] width 7 height 7
click at [205, 125] on input "Select an option" at bounding box center [204, 127] width 7 height 7
click at [201, 176] on span "Select an option" at bounding box center [204, 178] width 7 height 7
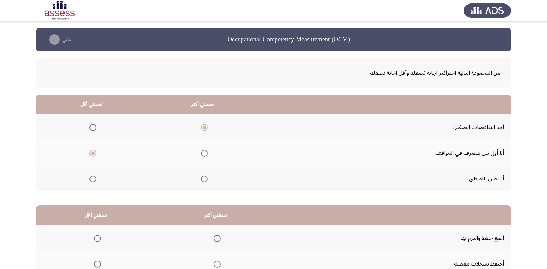
click at [201, 176] on input "Select an option" at bounding box center [204, 178] width 7 height 7
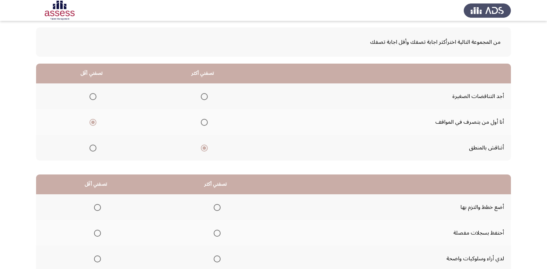
scroll to position [82, 0]
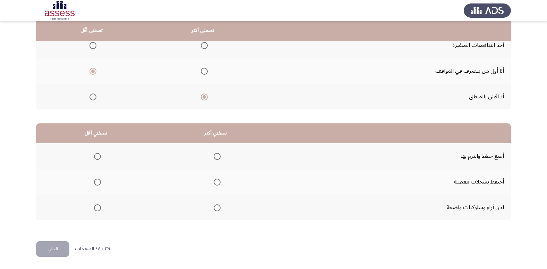
click at [218, 178] on span "Select an option" at bounding box center [217, 181] width 7 height 7
click at [218, 178] on input "Select an option" at bounding box center [217, 181] width 7 height 7
click at [216, 209] on span "Select an option" at bounding box center [217, 207] width 7 height 7
click at [216, 209] on input "Select an option" at bounding box center [217, 207] width 7 height 7
click at [97, 180] on span "Select an option" at bounding box center [97, 181] width 7 height 7
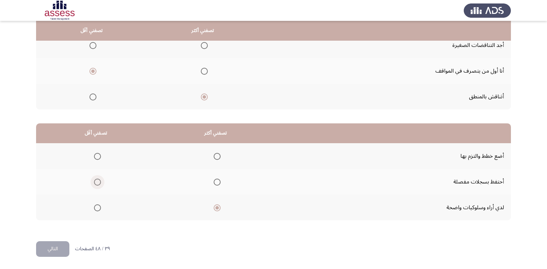
click at [97, 180] on input "Select an option" at bounding box center [97, 181] width 7 height 7
click at [49, 249] on button "التالي" at bounding box center [52, 249] width 33 height 16
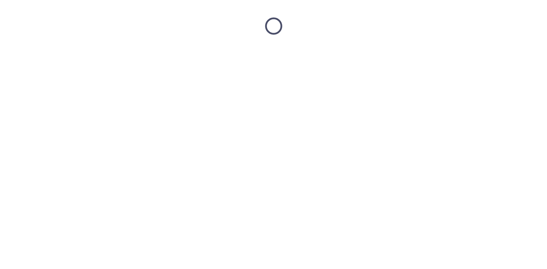
scroll to position [0, 0]
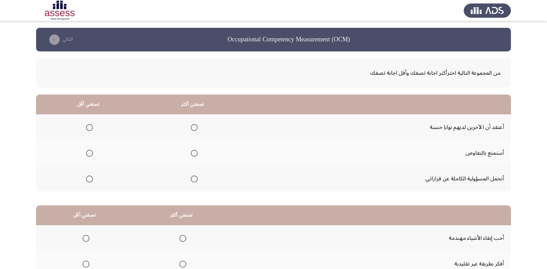
click at [89, 124] on span "Select an option" at bounding box center [89, 127] width 7 height 7
click at [89, 124] on input "Select an option" at bounding box center [89, 127] width 7 height 7
click at [196, 153] on span "Select an option" at bounding box center [194, 153] width 7 height 7
click at [196, 153] on input "Select an option" at bounding box center [194, 153] width 7 height 7
click at [193, 177] on span "Select an option" at bounding box center [194, 178] width 7 height 7
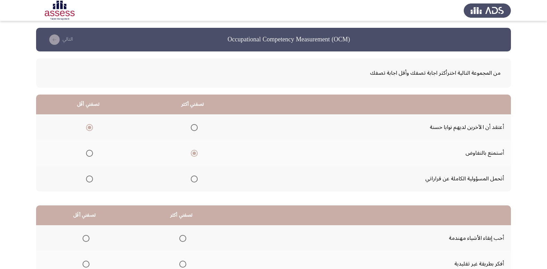
click at [193, 177] on input "Select an option" at bounding box center [194, 178] width 7 height 7
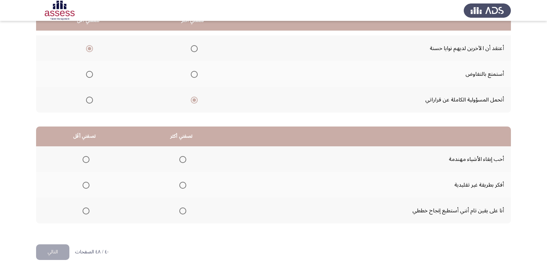
scroll to position [82, 0]
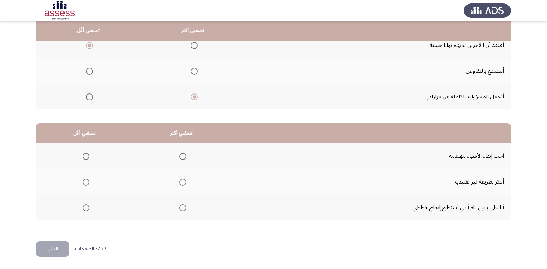
click at [180, 185] on mat-radio-group "Select an option" at bounding box center [182, 182] width 10 height 12
click at [181, 184] on span "Select an option" at bounding box center [182, 181] width 7 height 7
click at [181, 184] on input "Select an option" at bounding box center [182, 181] width 7 height 7
click at [87, 204] on span "Select an option" at bounding box center [86, 207] width 7 height 7
click at [87, 204] on input "Select an option" at bounding box center [86, 207] width 7 height 7
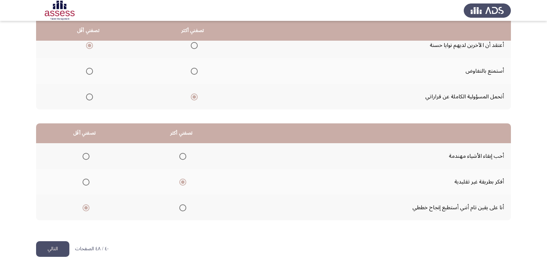
click at [55, 248] on button "التالي" at bounding box center [52, 249] width 33 height 16
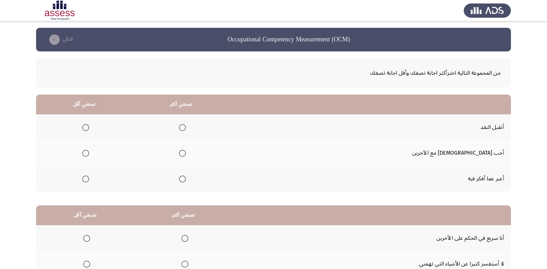
click at [89, 127] on span "Select an option" at bounding box center [85, 127] width 7 height 7
click at [89, 127] on input "Select an option" at bounding box center [85, 127] width 7 height 7
click at [186, 179] on span "Select an option" at bounding box center [182, 178] width 7 height 7
click at [186, 179] on input "Select an option" at bounding box center [182, 178] width 7 height 7
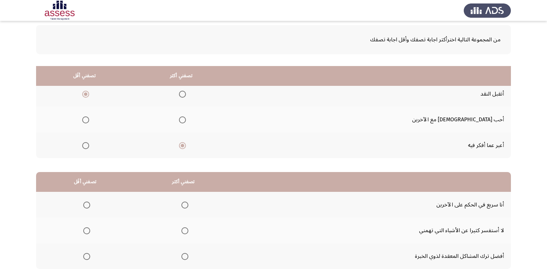
scroll to position [82, 0]
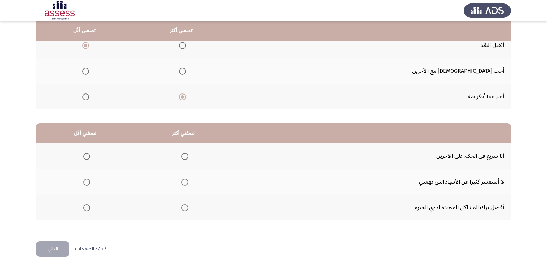
click at [184, 208] on span "Select an option" at bounding box center [185, 207] width 7 height 7
click at [184, 208] on input "Select an option" at bounding box center [185, 207] width 7 height 7
click at [84, 155] on span "Select an option" at bounding box center [86, 156] width 7 height 7
click at [84, 155] on input "Select an option" at bounding box center [86, 156] width 7 height 7
click at [64, 244] on button "التالي" at bounding box center [52, 249] width 33 height 16
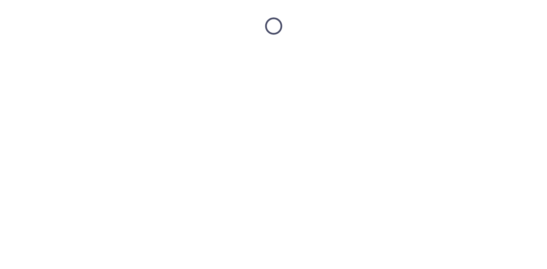
scroll to position [0, 0]
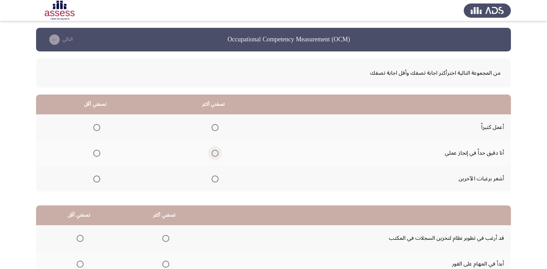
click at [213, 154] on span "Select an option" at bounding box center [215, 153] width 7 height 7
click at [213, 154] on input "Select an option" at bounding box center [215, 153] width 7 height 7
click at [96, 180] on span "Select an option" at bounding box center [96, 178] width 7 height 7
click at [96, 180] on input "Select an option" at bounding box center [96, 178] width 7 height 7
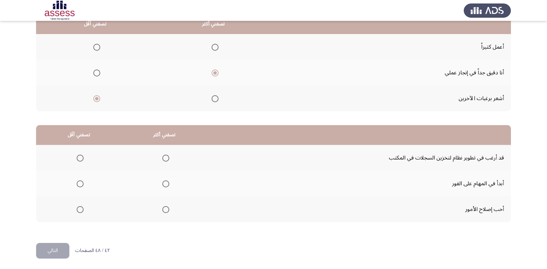
scroll to position [82, 0]
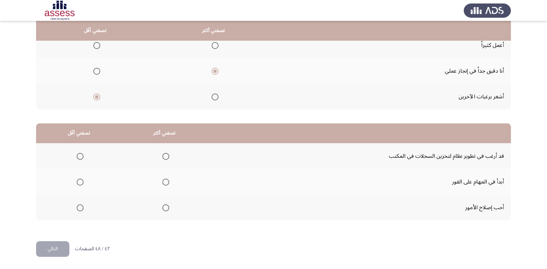
click at [163, 181] on span "Select an option" at bounding box center [165, 181] width 7 height 7
click at [163, 181] on input "Select an option" at bounding box center [165, 181] width 7 height 7
click at [163, 209] on span "Select an option" at bounding box center [165, 207] width 7 height 7
click at [163, 209] on input "Select an option" at bounding box center [165, 207] width 7 height 7
click at [167, 189] on th at bounding box center [165, 182] width 86 height 26
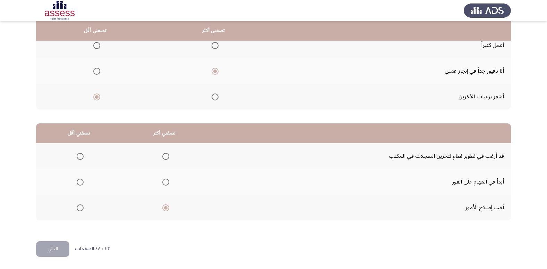
click at [168, 184] on th at bounding box center [165, 182] width 86 height 26
click at [167, 181] on span "Select an option" at bounding box center [165, 181] width 7 height 7
click at [167, 181] on input "Select an option" at bounding box center [165, 181] width 7 height 7
click at [79, 160] on mat-radio-group "Select an option" at bounding box center [79, 156] width 10 height 12
click at [82, 157] on span "Select an option" at bounding box center [80, 156] width 7 height 7
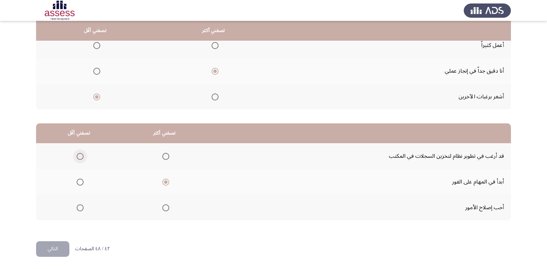
click at [82, 157] on input "Select an option" at bounding box center [80, 156] width 7 height 7
click at [56, 250] on button "التالي" at bounding box center [52, 249] width 33 height 16
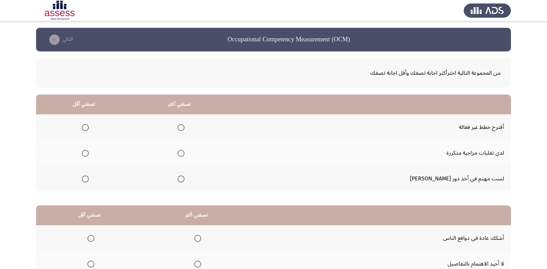
click at [89, 154] on label "Select an option" at bounding box center [84, 153] width 10 height 7
click at [89, 154] on input "Select an option" at bounding box center [85, 153] width 7 height 7
click at [87, 126] on label "Select an option" at bounding box center [84, 127] width 10 height 7
click at [87, 126] on input "Select an option" at bounding box center [85, 127] width 7 height 7
click at [185, 179] on span "Select an option" at bounding box center [181, 178] width 7 height 7
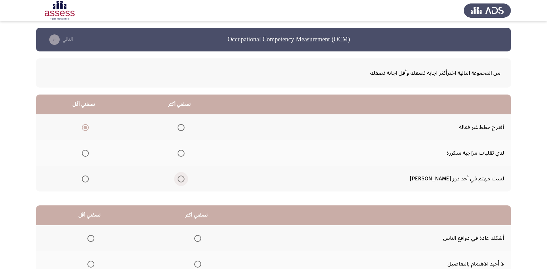
click at [185, 179] on input "Select an option" at bounding box center [181, 178] width 7 height 7
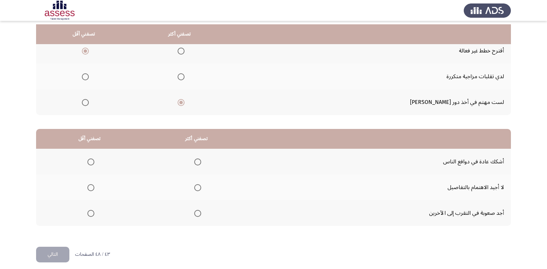
scroll to position [82, 0]
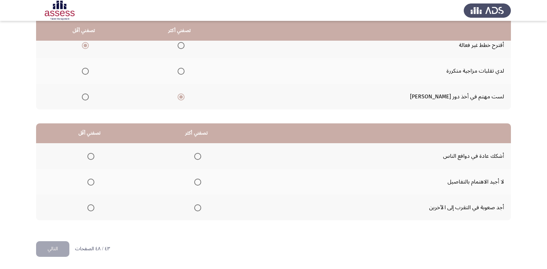
click at [92, 210] on span "Select an option" at bounding box center [90, 207] width 7 height 7
click at [92, 210] on input "Select an option" at bounding box center [90, 207] width 7 height 7
click at [198, 158] on span "Select an option" at bounding box center [197, 156] width 7 height 7
click at [198, 158] on input "Select an option" at bounding box center [197, 156] width 7 height 7
click at [85, 186] on mat-radio-group "Select an option" at bounding box center [90, 182] width 10 height 12
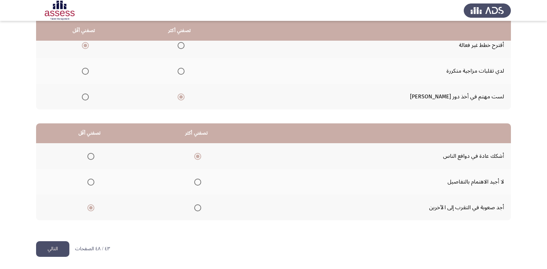
click at [91, 181] on span "Select an option" at bounding box center [90, 181] width 7 height 7
click at [91, 181] on input "Select an option" at bounding box center [90, 181] width 7 height 7
click at [58, 247] on button "التالي" at bounding box center [52, 249] width 33 height 16
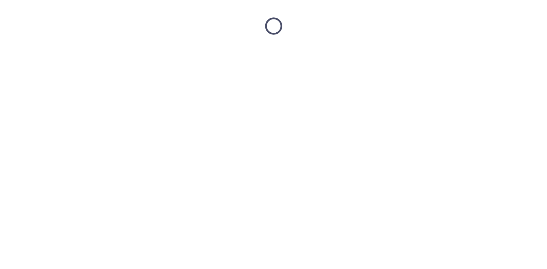
scroll to position [0, 0]
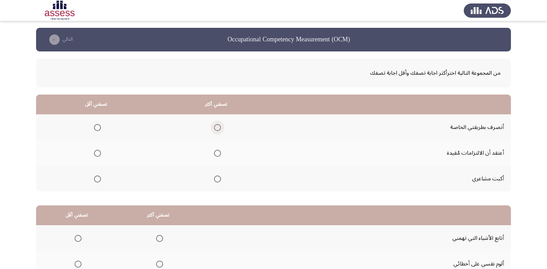
click at [217, 126] on span "Select an option" at bounding box center [217, 127] width 7 height 7
click at [217, 126] on input "Select an option" at bounding box center [217, 127] width 7 height 7
click at [96, 153] on span "Select an option" at bounding box center [97, 153] width 7 height 7
click at [96, 153] on input "Select an option" at bounding box center [97, 153] width 7 height 7
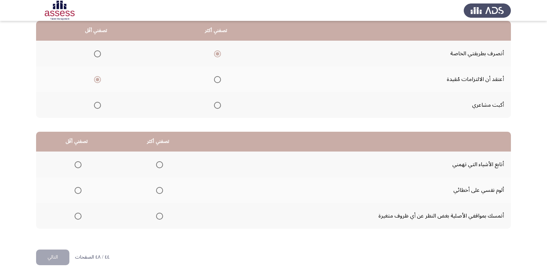
scroll to position [82, 0]
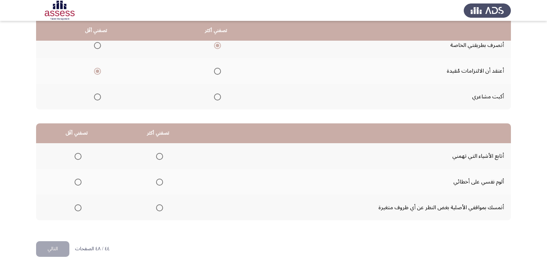
click at [97, 96] on span "Select an option" at bounding box center [97, 96] width 7 height 7
click at [97, 96] on input "Select an option" at bounding box center [97, 96] width 7 height 7
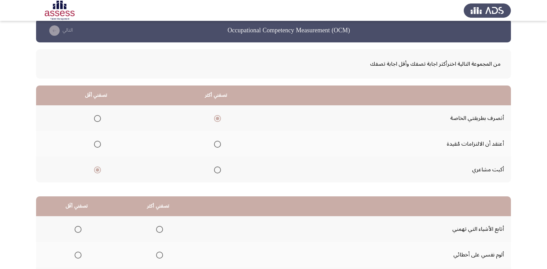
scroll to position [0, 0]
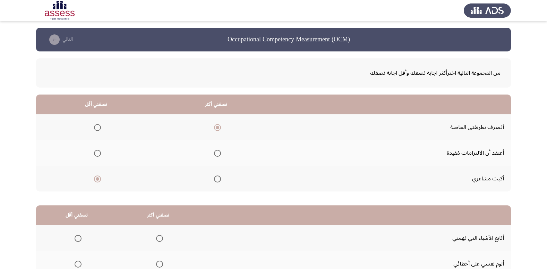
click at [97, 154] on span "Select an option" at bounding box center [97, 153] width 7 height 7
click at [97, 154] on input "Select an option" at bounding box center [97, 153] width 7 height 7
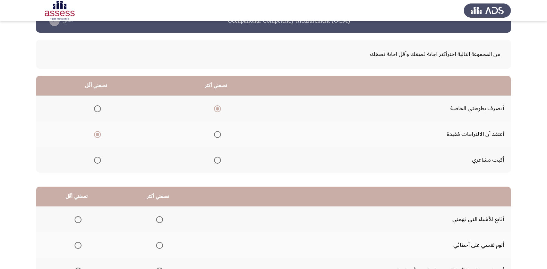
scroll to position [82, 0]
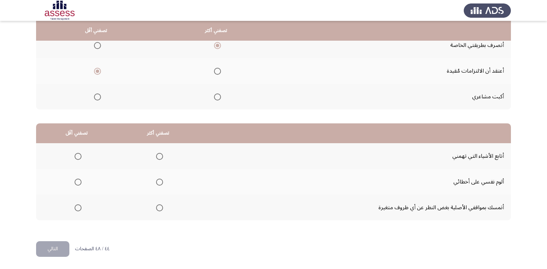
click at [159, 155] on span "Select an option" at bounding box center [159, 156] width 7 height 7
click at [159, 155] on input "Select an option" at bounding box center [159, 156] width 7 height 7
click at [154, 205] on label "Select an option" at bounding box center [158, 207] width 10 height 7
click at [156, 205] on input "Select an option" at bounding box center [159, 207] width 7 height 7
click at [78, 183] on span "Select an option" at bounding box center [78, 181] width 7 height 7
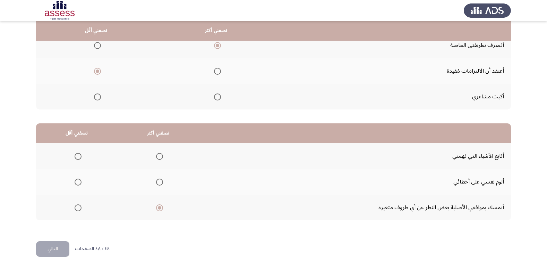
click at [78, 183] on input "Select an option" at bounding box center [78, 181] width 7 height 7
click at [78, 155] on span "Select an option" at bounding box center [78, 156] width 7 height 7
click at [78, 155] on input "Select an option" at bounding box center [78, 156] width 7 height 7
click at [78, 180] on span "Select an option" at bounding box center [78, 181] width 7 height 7
click at [78, 180] on input "Select an option" at bounding box center [78, 181] width 7 height 7
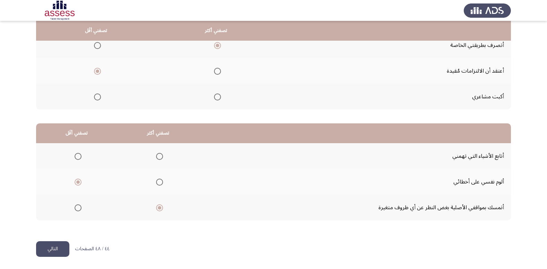
click at [160, 184] on span "Select an option" at bounding box center [159, 181] width 7 height 7
click at [160, 184] on input "Select an option" at bounding box center [159, 181] width 7 height 7
click at [82, 158] on th at bounding box center [77, 156] width 82 height 26
click at [79, 156] on span "Select an option" at bounding box center [78, 156] width 7 height 7
click at [79, 156] on input "Select an option" at bounding box center [78, 156] width 7 height 7
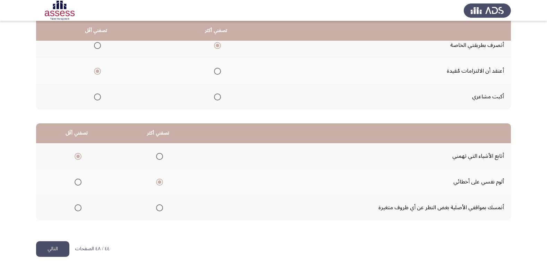
click at [58, 249] on button "التالي" at bounding box center [52, 249] width 33 height 16
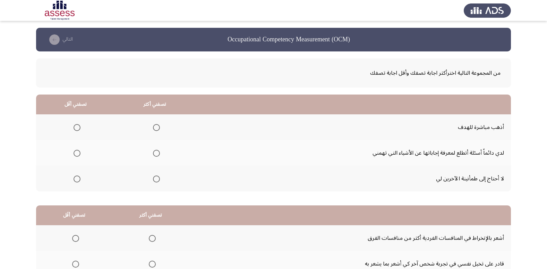
click at [74, 177] on span "Select an option" at bounding box center [77, 178] width 7 height 7
click at [74, 177] on input "Select an option" at bounding box center [77, 178] width 7 height 7
click at [154, 125] on span "Select an option" at bounding box center [156, 127] width 7 height 7
click at [154, 125] on input "Select an option" at bounding box center [156, 127] width 7 height 7
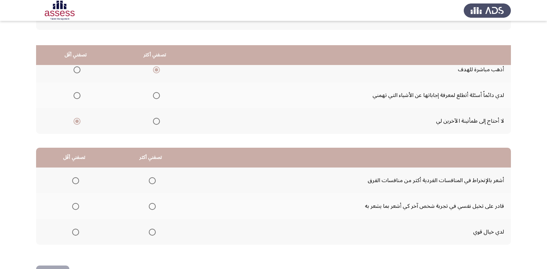
scroll to position [82, 0]
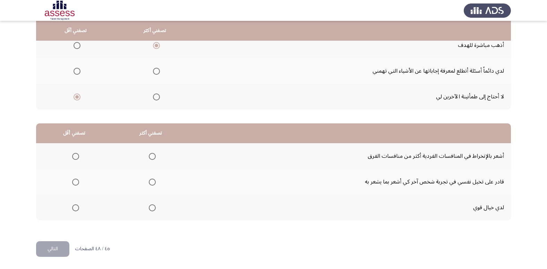
click at [148, 177] on mat-radio-group "Select an option" at bounding box center [151, 182] width 10 height 12
click at [152, 181] on span "Select an option" at bounding box center [152, 181] width 7 height 7
click at [152, 181] on input "Select an option" at bounding box center [152, 181] width 7 height 7
click at [152, 208] on span "Select an option" at bounding box center [152, 207] width 7 height 7
click at [152, 208] on input "Select an option" at bounding box center [152, 207] width 7 height 7
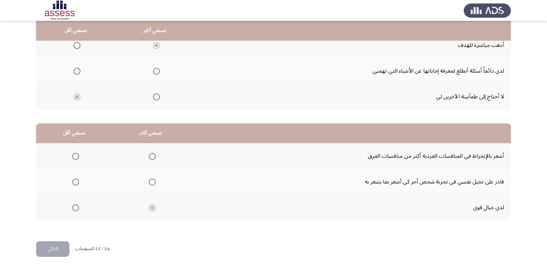
click at [76, 155] on span "Select an option" at bounding box center [75, 156] width 7 height 7
click at [76, 155] on input "Select an option" at bounding box center [75, 156] width 7 height 7
click at [43, 262] on html "Occupational Competency Measurement (OCM) التالي من المجموعة التالية اخترأكثر ا…" at bounding box center [273, 93] width 547 height 351
click at [46, 250] on button "التالي" at bounding box center [52, 249] width 33 height 16
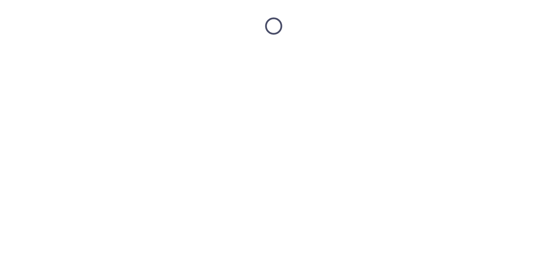
scroll to position [0, 0]
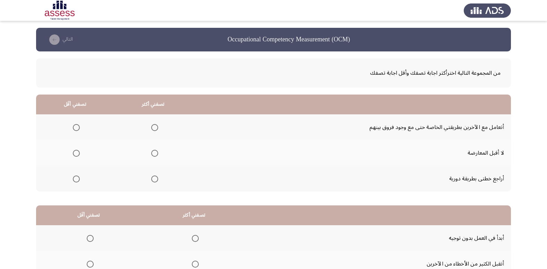
click at [159, 125] on th at bounding box center [153, 127] width 78 height 26
click at [152, 129] on span "Select an option" at bounding box center [154, 127] width 7 height 7
click at [152, 129] on input "Select an option" at bounding box center [154, 127] width 7 height 7
click at [77, 152] on span "Select an option" at bounding box center [76, 153] width 7 height 7
click at [77, 152] on input "Select an option" at bounding box center [76, 153] width 7 height 7
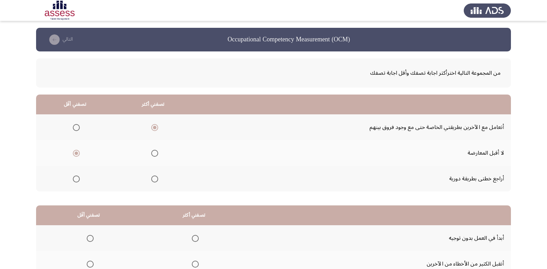
click at [155, 154] on span "Select an option" at bounding box center [154, 153] width 7 height 7
click at [155, 154] on input "Select an option" at bounding box center [154, 153] width 7 height 7
click at [76, 177] on span "Select an option" at bounding box center [76, 178] width 7 height 7
click at [76, 177] on input "Select an option" at bounding box center [76, 178] width 7 height 7
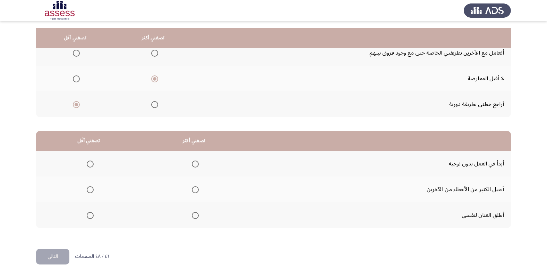
scroll to position [82, 0]
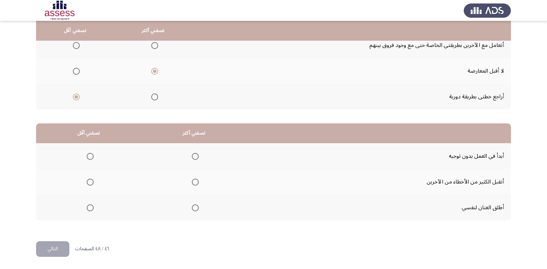
click at [92, 208] on span "Select an option" at bounding box center [90, 207] width 7 height 7
click at [92, 208] on input "Select an option" at bounding box center [90, 207] width 7 height 7
click at [194, 174] on th at bounding box center [194, 182] width 106 height 26
click at [194, 184] on span "Select an option" at bounding box center [195, 181] width 7 height 7
click at [194, 184] on input "Select an option" at bounding box center [195, 181] width 7 height 7
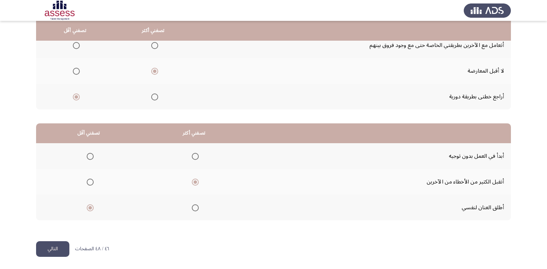
click at [39, 245] on button "التالي" at bounding box center [52, 249] width 33 height 16
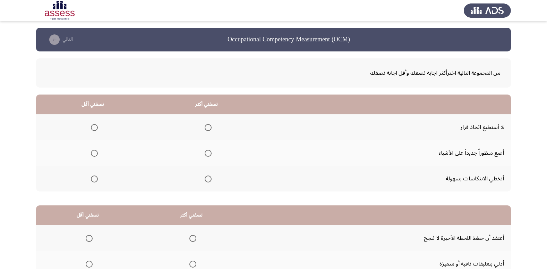
click at [95, 129] on span "Select an option" at bounding box center [94, 127] width 7 height 7
click at [95, 129] on input "Select an option" at bounding box center [94, 127] width 7 height 7
click at [205, 155] on span "Select an option" at bounding box center [208, 153] width 7 height 7
click at [205, 155] on input "Select an option" at bounding box center [208, 153] width 7 height 7
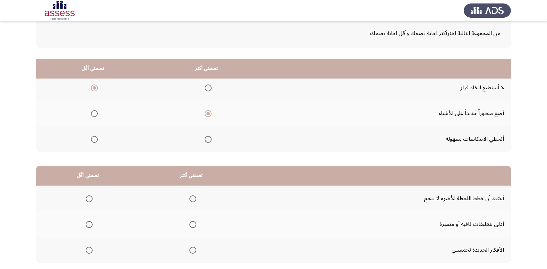
scroll to position [82, 0]
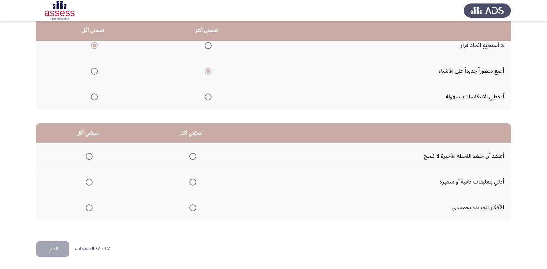
click at [190, 183] on span "Select an option" at bounding box center [193, 181] width 7 height 7
click at [190, 183] on input "Select an option" at bounding box center [193, 181] width 7 height 7
click at [88, 155] on span "Select an option" at bounding box center [89, 156] width 7 height 7
click at [88, 155] on input "Select an option" at bounding box center [89, 156] width 7 height 7
click at [59, 244] on button "التالي" at bounding box center [52, 249] width 33 height 16
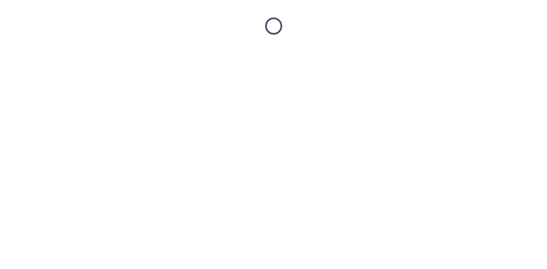
scroll to position [0, 0]
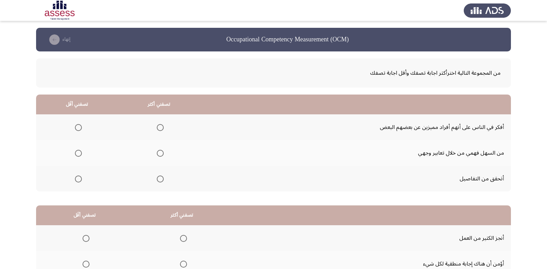
click at [164, 175] on th at bounding box center [159, 179] width 82 height 26
click at [154, 176] on label "Select an option" at bounding box center [159, 178] width 10 height 7
click at [157, 176] on input "Select an option" at bounding box center [160, 178] width 7 height 7
click at [159, 178] on span "Select an option" at bounding box center [160, 178] width 3 height 3
click at [158, 178] on input "Select an option" at bounding box center [160, 178] width 7 height 7
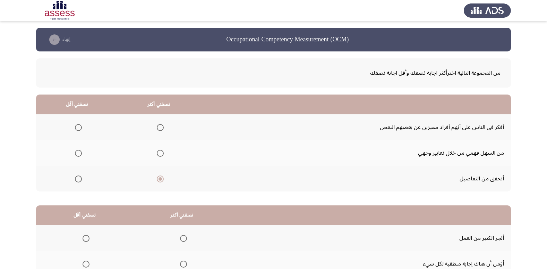
click at [79, 152] on span "Select an option" at bounding box center [78, 153] width 7 height 7
click at [79, 152] on input "Select an option" at bounding box center [78, 153] width 7 height 7
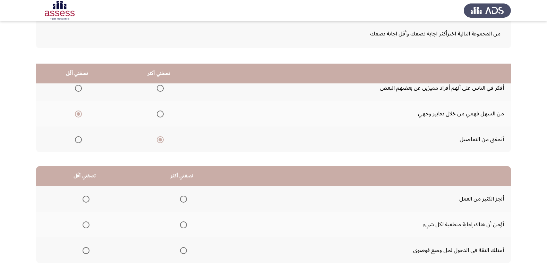
scroll to position [82, 0]
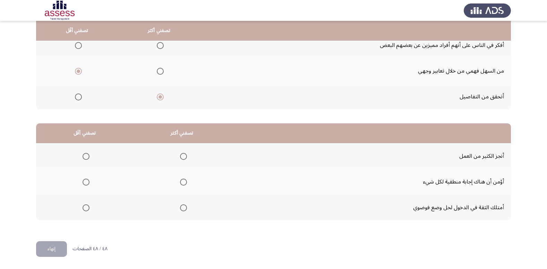
click at [186, 180] on th at bounding box center [182, 182] width 98 height 26
click at [184, 180] on span "Select an option" at bounding box center [183, 181] width 7 height 7
click at [184, 180] on input "Select an option" at bounding box center [183, 181] width 7 height 7
click at [84, 205] on span "Select an option" at bounding box center [86, 207] width 7 height 7
click at [84, 205] on input "Select an option" at bounding box center [86, 207] width 7 height 7
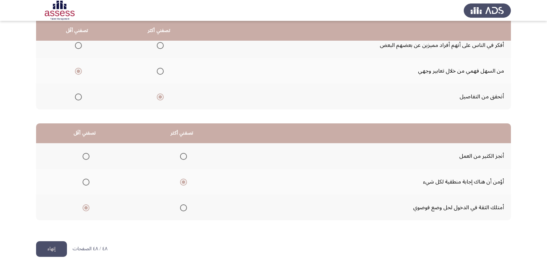
click at [56, 246] on button "إنهاء" at bounding box center [51, 249] width 31 height 16
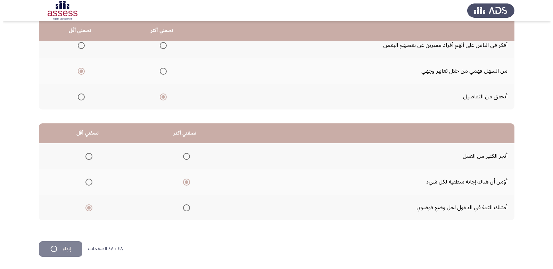
scroll to position [0, 0]
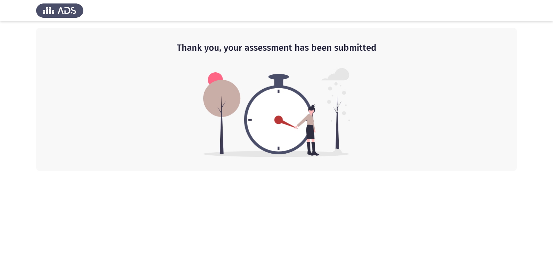
drag, startPoint x: 264, startPoint y: 143, endPoint x: 280, endPoint y: 170, distance: 32.2
click at [264, 143] on img at bounding box center [276, 112] width 147 height 89
click at [292, 171] on html "Thank you, your assessment has been submitted" at bounding box center [276, 85] width 553 height 171
